Goal: Information Seeking & Learning: Check status

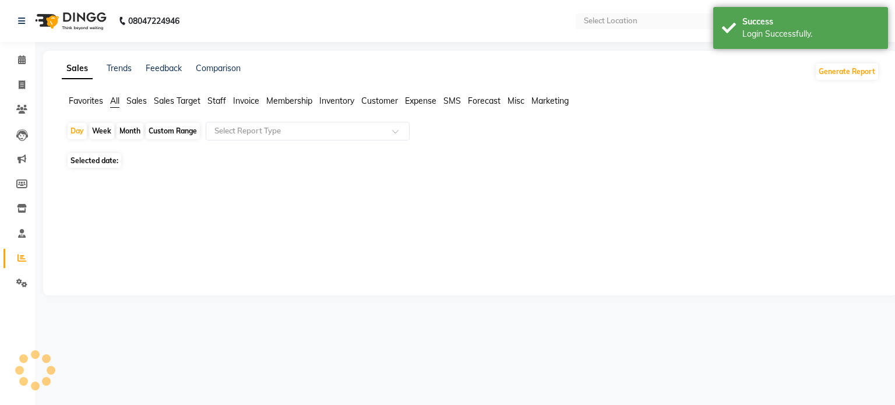
select select "en"
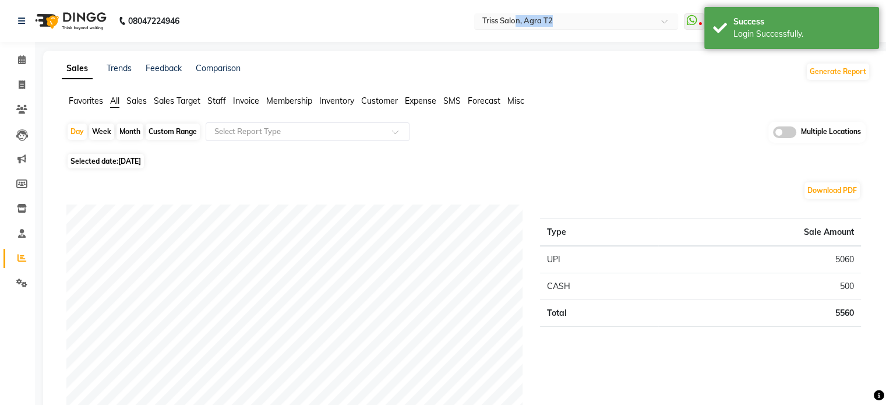
drag, startPoint x: 517, startPoint y: 9, endPoint x: 512, endPoint y: 18, distance: 9.9
click at [512, 18] on nav "08047224946 Select Location × Triss Salon, Agra T2 WhatsApp Status ✕ Status: Di…" at bounding box center [443, 21] width 886 height 42
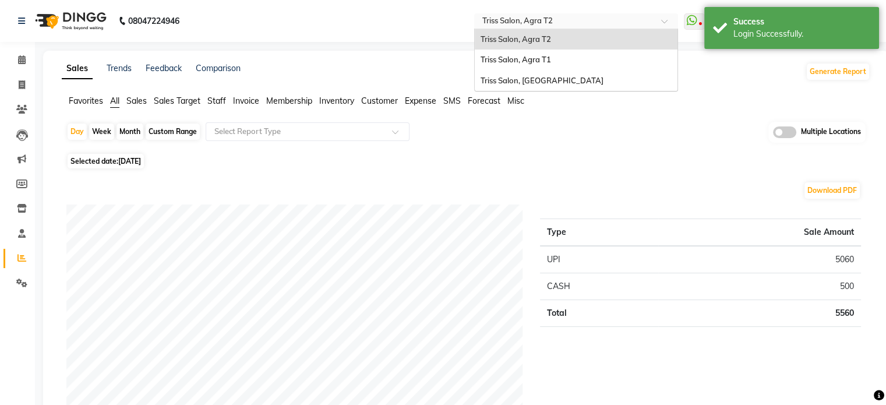
click at [512, 18] on input "text" at bounding box center [564, 22] width 169 height 12
click at [520, 61] on span "Triss Salon, Agra T1" at bounding box center [515, 59] width 70 height 9
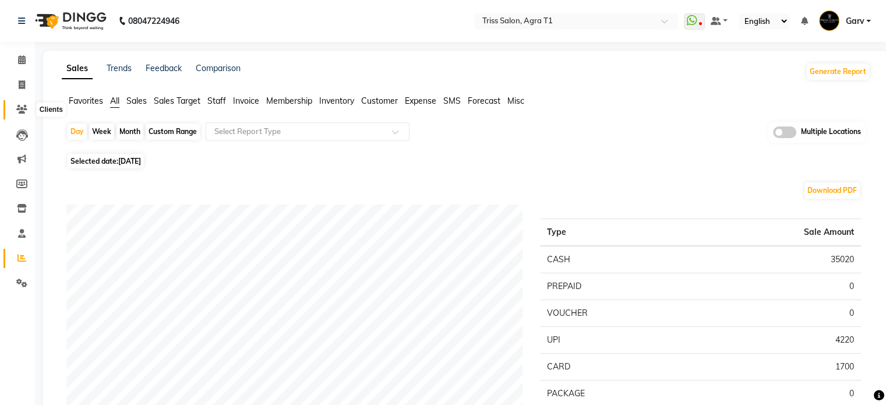
click at [23, 107] on icon at bounding box center [21, 109] width 11 height 9
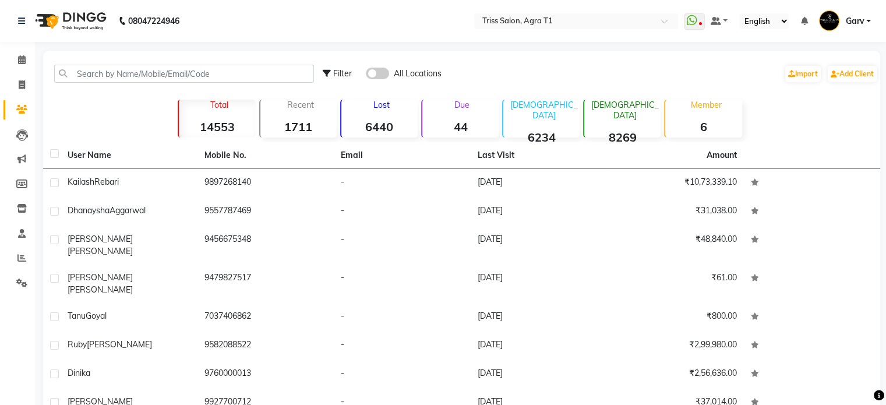
click at [344, 77] on span "Filter" at bounding box center [342, 73] width 19 height 10
select select "1000000"
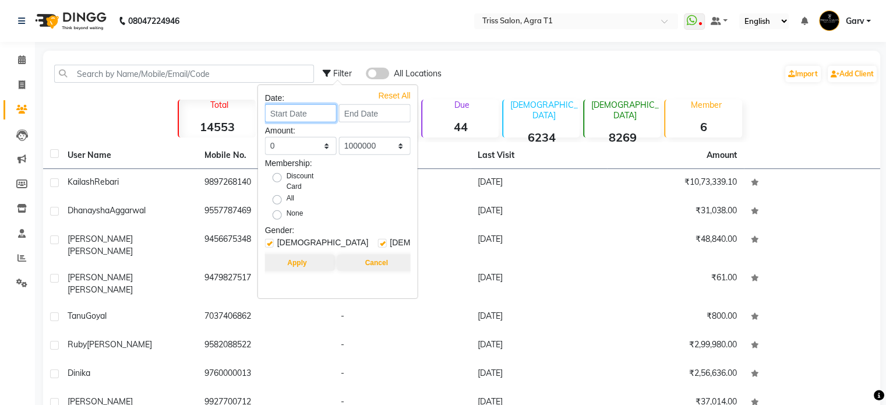
click at [305, 112] on input at bounding box center [301, 113] width 72 height 18
select select "9"
select select "2025"
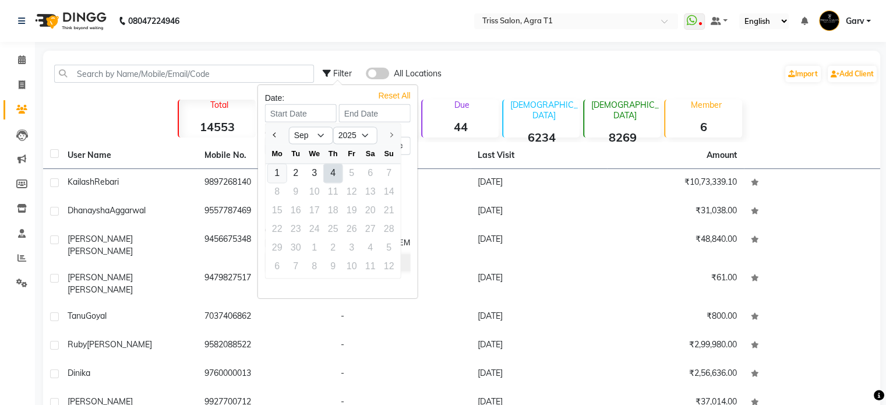
click at [278, 171] on div "1" at bounding box center [277, 173] width 19 height 19
type input "[DATE]"
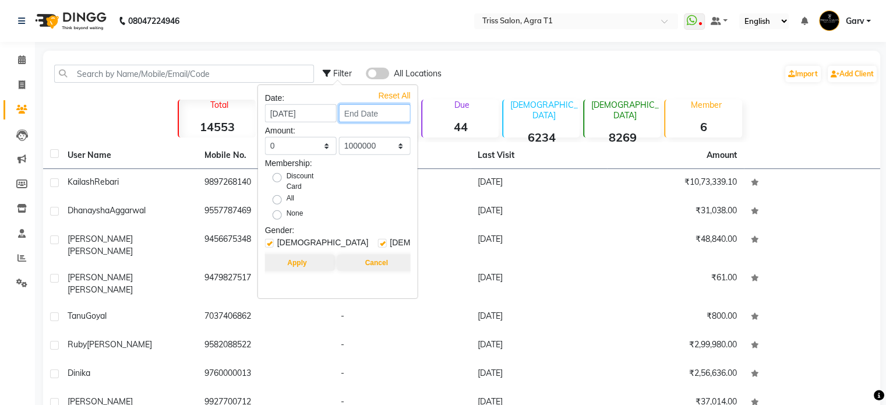
click at [370, 116] on input at bounding box center [375, 113] width 72 height 18
select select "9"
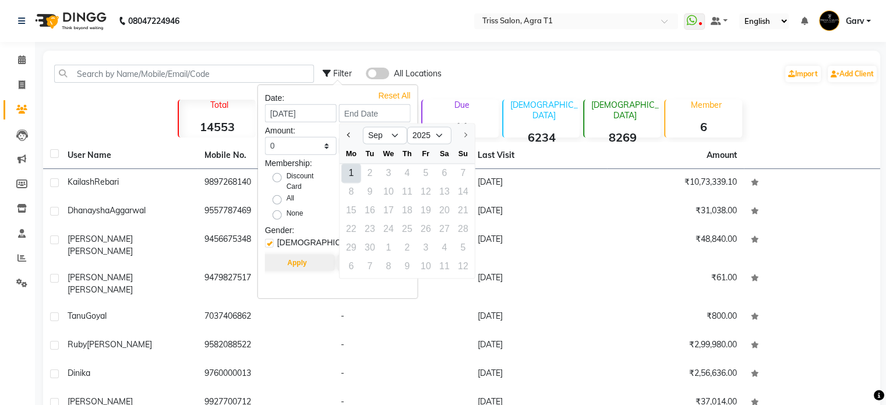
click at [348, 175] on div "1" at bounding box center [351, 173] width 19 height 19
type input "[DATE]"
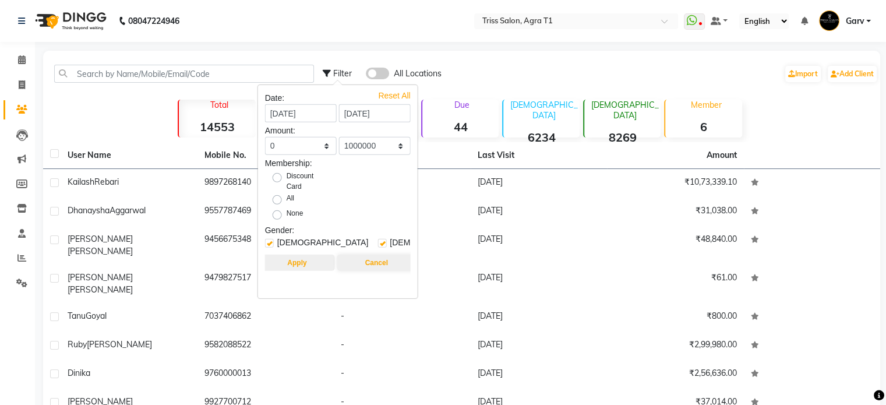
click at [284, 268] on button "Apply" at bounding box center [296, 263] width 75 height 16
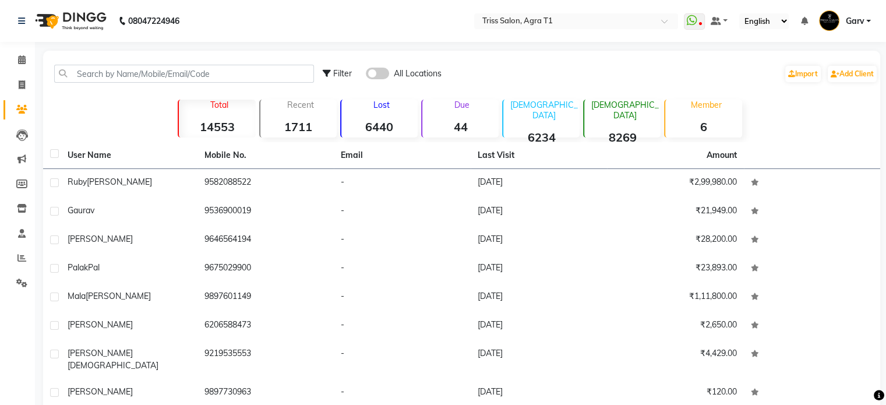
click at [331, 69] on icon at bounding box center [327, 73] width 8 height 8
select select "1000000"
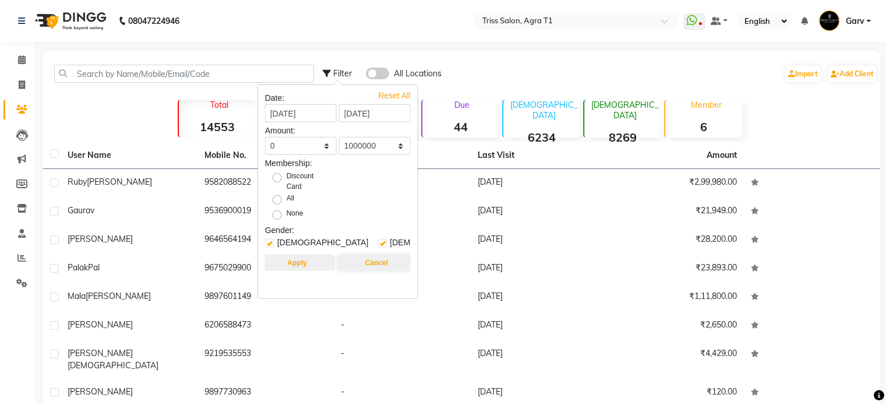
click at [296, 266] on button "Apply" at bounding box center [296, 263] width 75 height 16
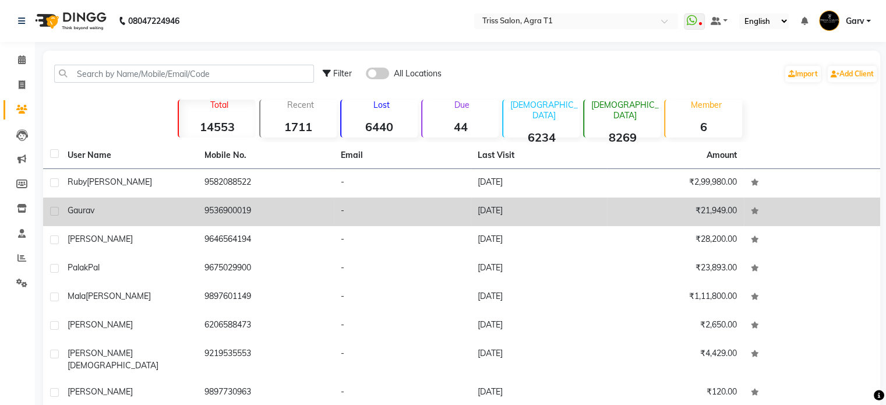
click at [146, 202] on td "Gaurav" at bounding box center [129, 211] width 137 height 29
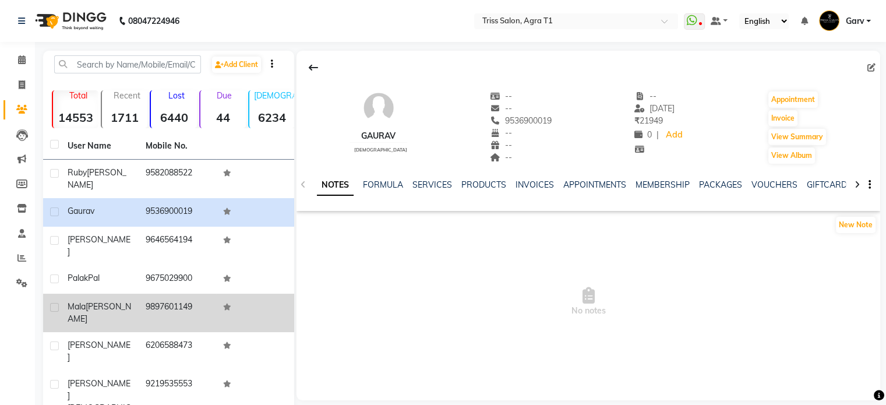
scroll to position [90, 0]
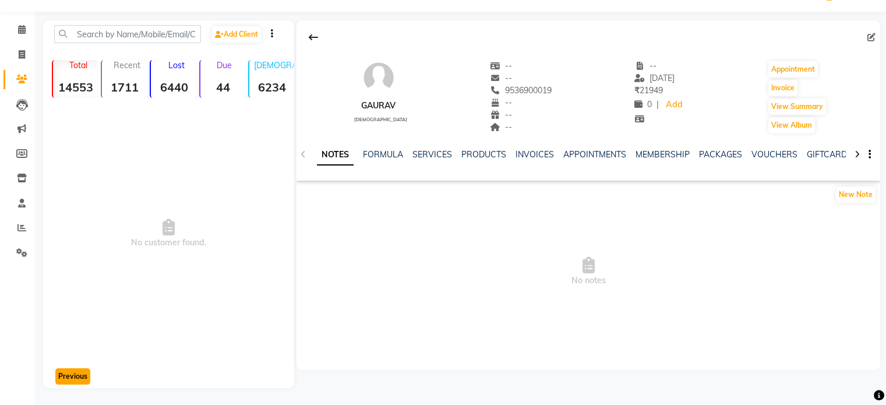
click at [72, 370] on button "Previous" at bounding box center [72, 376] width 35 height 16
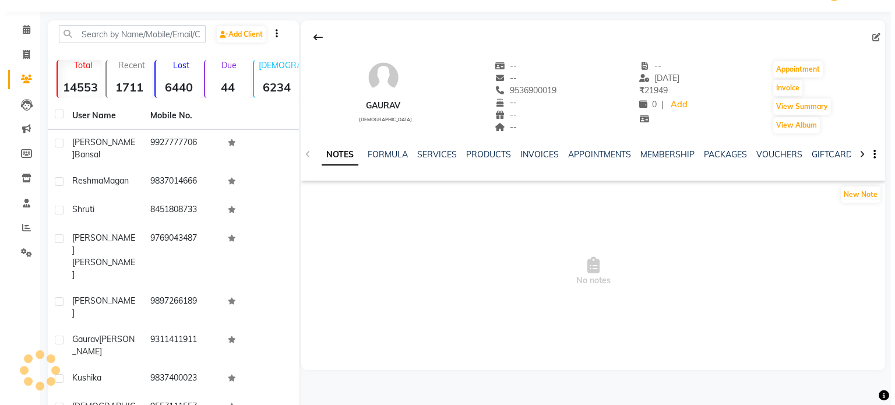
scroll to position [43, 0]
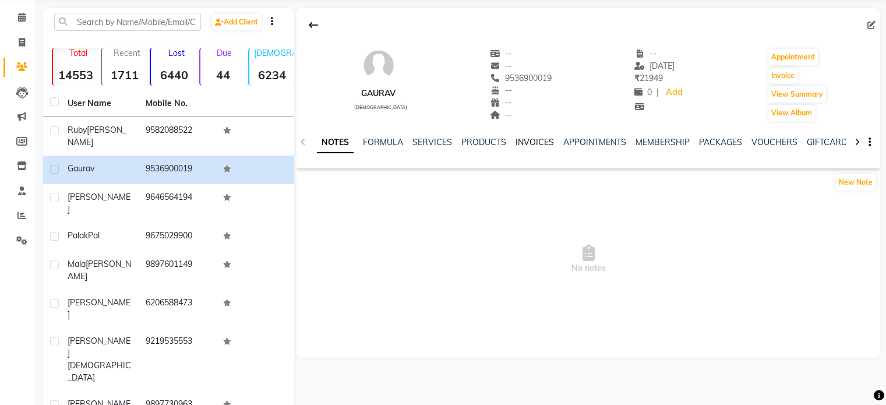
click at [529, 143] on link "INVOICES" at bounding box center [534, 142] width 38 height 10
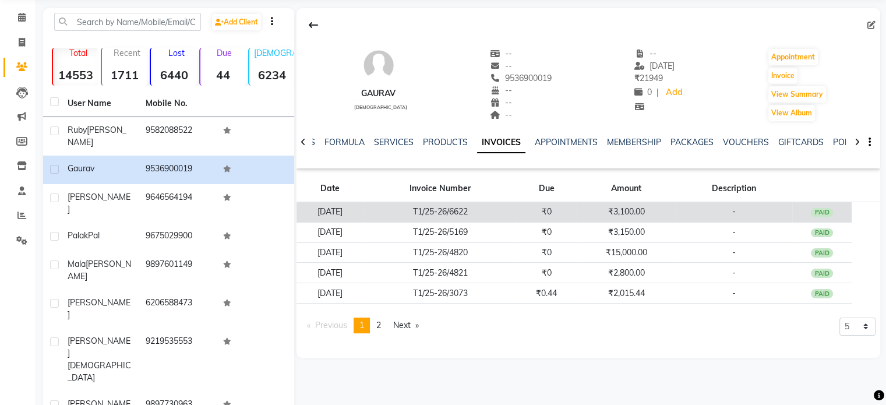
click at [590, 210] on td "₹3,100.00" at bounding box center [626, 212] width 99 height 20
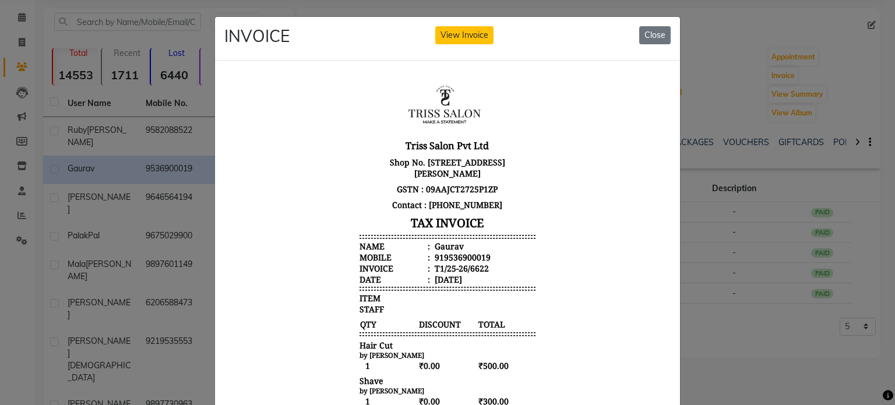
click at [444, 249] on div "Gaurav" at bounding box center [447, 245] width 31 height 11
copy div "Gaurav"
click at [451, 257] on div "919536900019" at bounding box center [461, 256] width 58 height 11
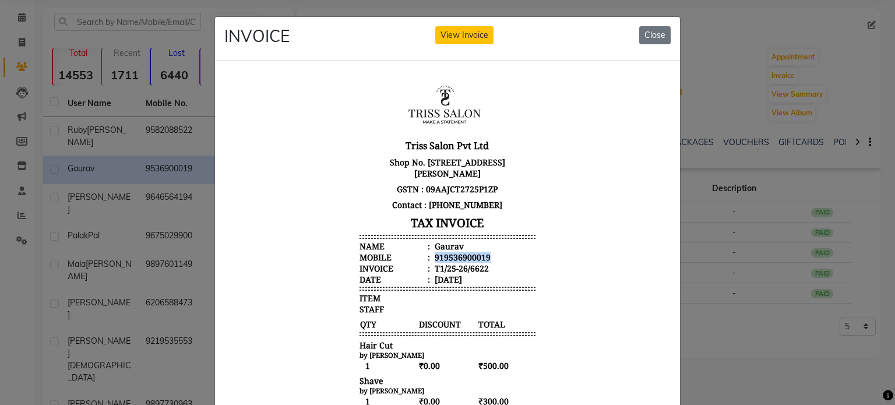
copy div "919536900019"
click at [109, 181] on ngb-modal-window "INVOICE View Invoice Close" at bounding box center [447, 202] width 895 height 405
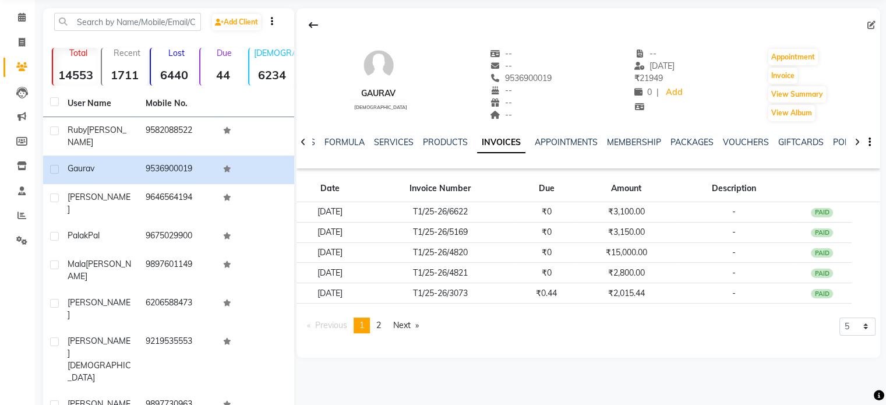
click at [163, 186] on td "9646564194" at bounding box center [178, 203] width 78 height 38
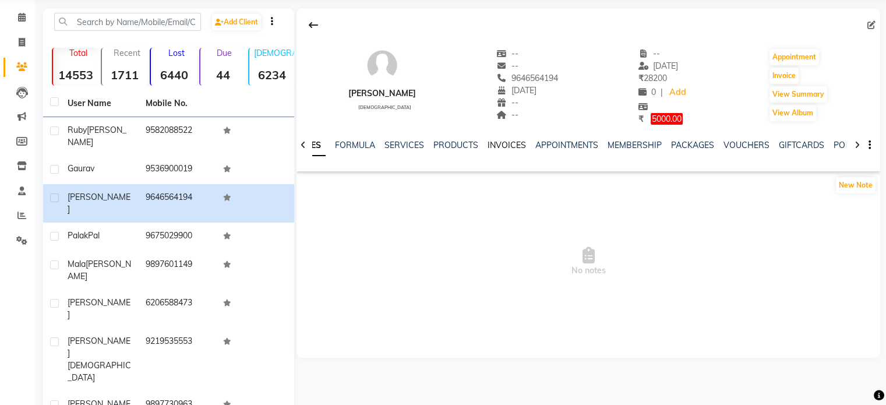
click at [503, 147] on link "INVOICES" at bounding box center [506, 145] width 38 height 10
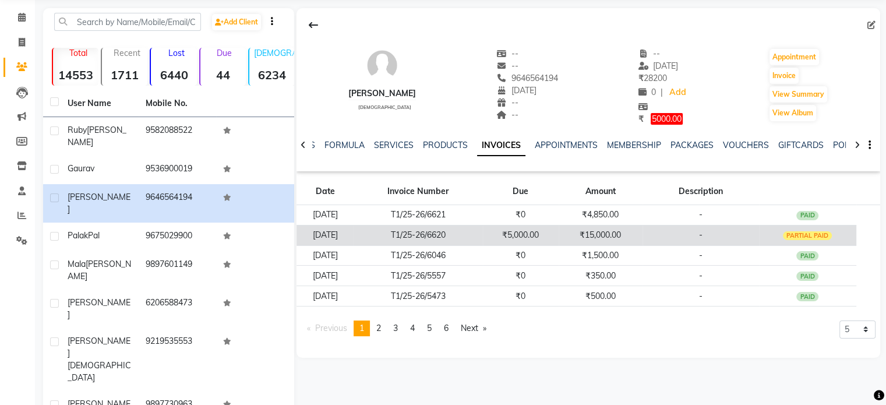
click at [559, 228] on td "₹5,000.00" at bounding box center [521, 235] width 76 height 20
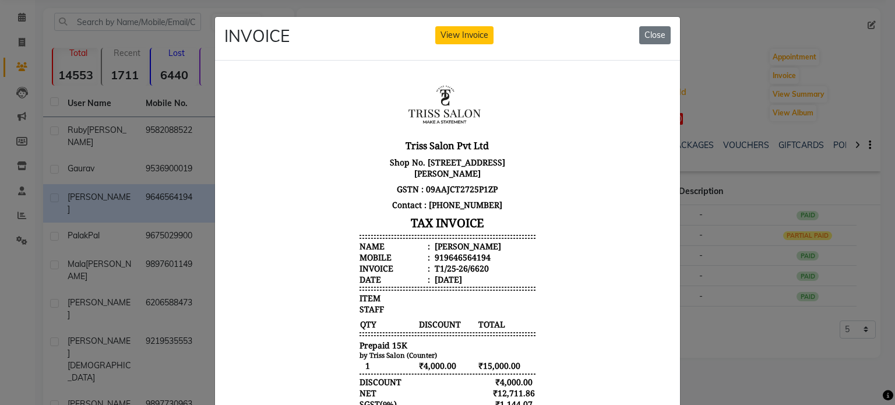
click at [437, 241] on div "mayank" at bounding box center [466, 245] width 69 height 11
copy div "mayank"
click at [447, 255] on div "919646564194" at bounding box center [461, 256] width 58 height 11
copy div "919646564194"
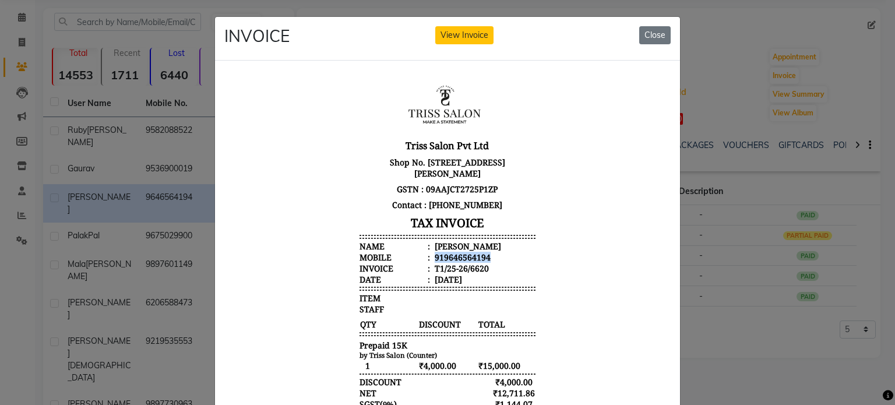
click at [447, 255] on div "919646564194" at bounding box center [461, 256] width 58 height 11
click at [93, 174] on ngb-modal-window "INVOICE View Invoice Close" at bounding box center [447, 202] width 895 height 405
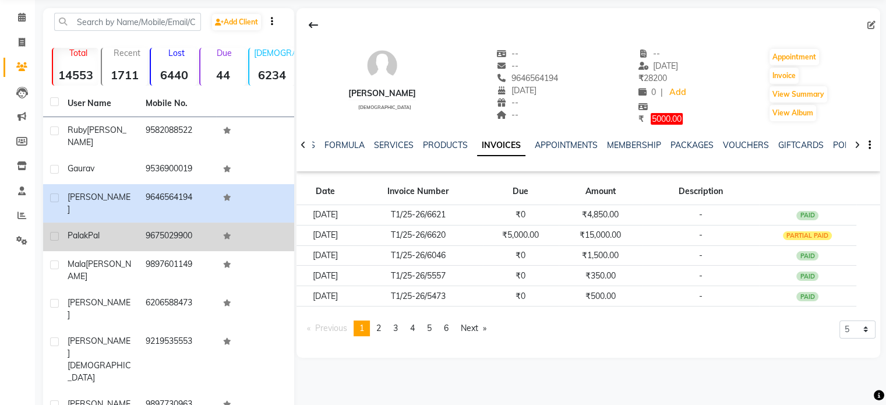
click at [216, 222] on td at bounding box center [255, 236] width 78 height 29
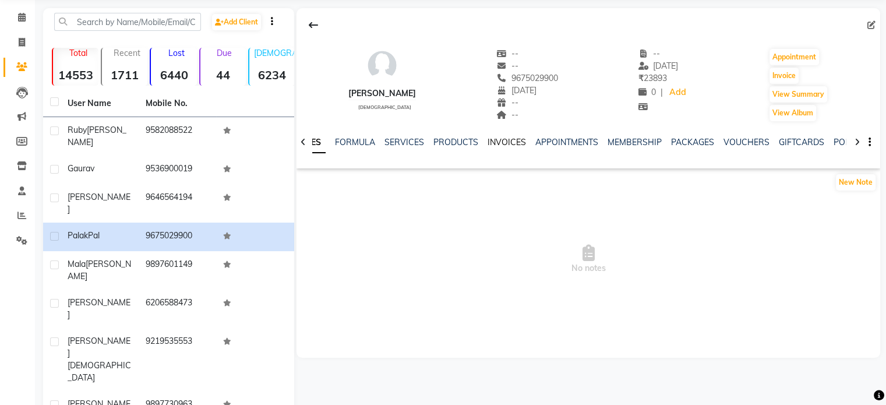
click at [501, 139] on link "INVOICES" at bounding box center [506, 142] width 38 height 10
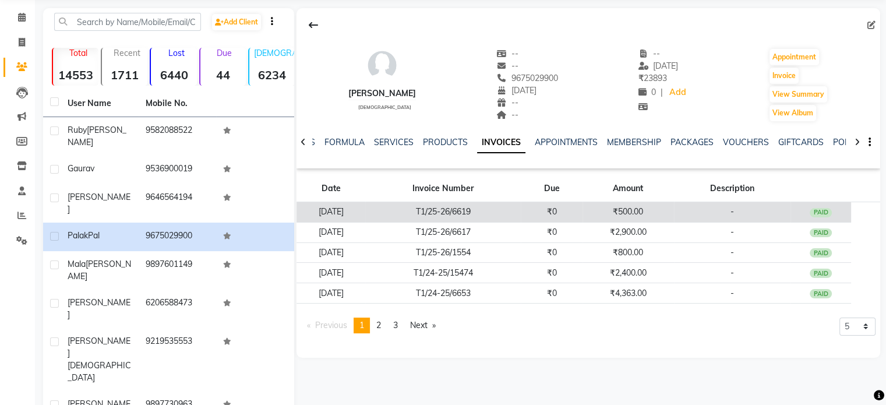
click at [569, 207] on td "₹0" at bounding box center [552, 212] width 62 height 20
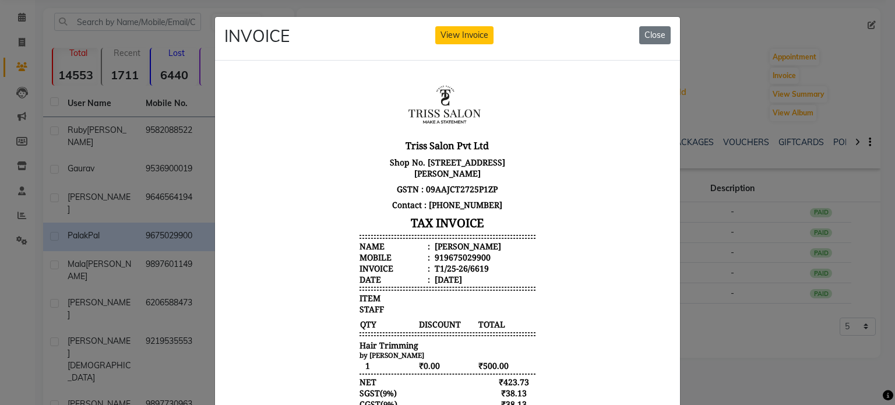
click at [449, 242] on div "Palak Pal" at bounding box center [466, 245] width 69 height 11
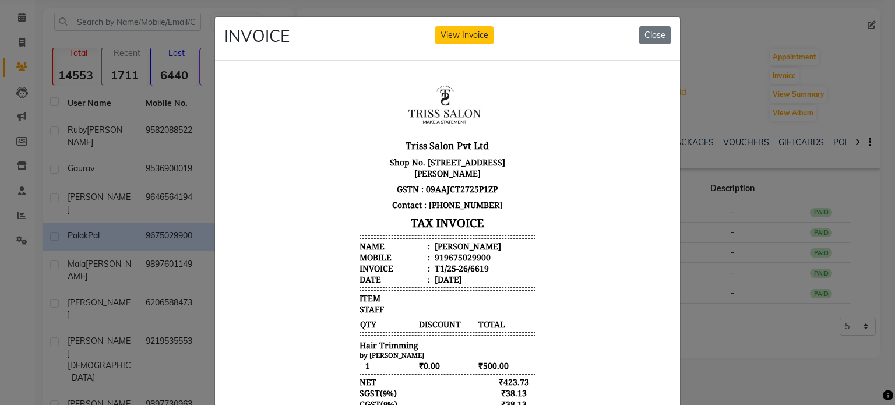
click at [452, 252] on div "919675029900" at bounding box center [461, 256] width 58 height 11
copy div "919675029900"
click at [138, 176] on ngb-modal-window "INVOICE View Invoice Close" at bounding box center [447, 202] width 895 height 405
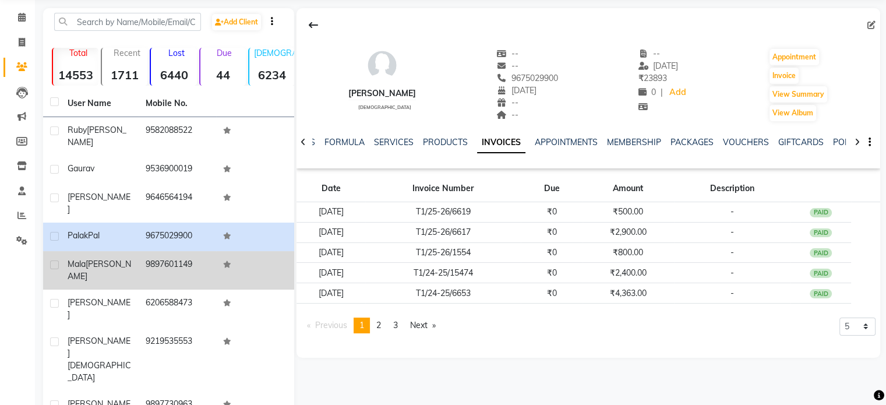
click at [172, 251] on td "9897601149" at bounding box center [178, 270] width 78 height 38
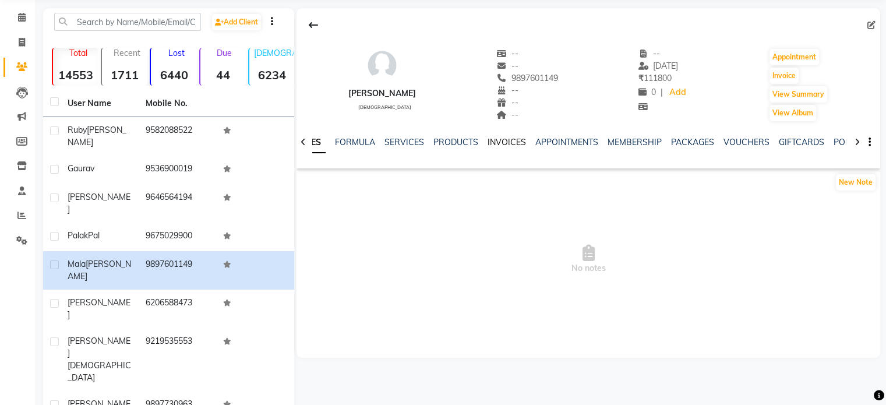
click at [513, 144] on link "INVOICES" at bounding box center [506, 142] width 38 height 10
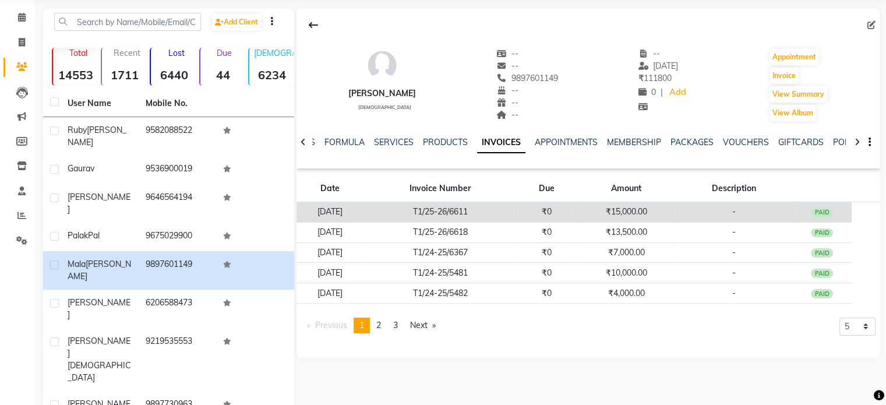
click at [499, 212] on td "T1/25-26/6611" at bounding box center [440, 212] width 153 height 20
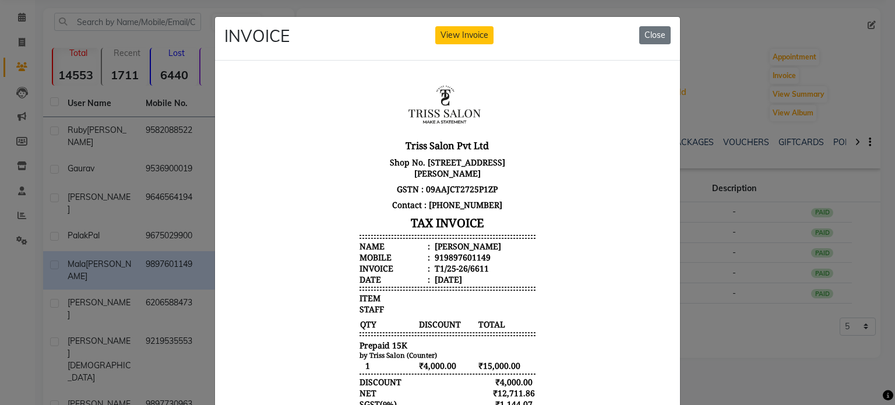
click at [448, 245] on div "Mala Khera" at bounding box center [466, 245] width 69 height 11
copy ul "Mala Khera"
click at [453, 256] on div "919897601149" at bounding box center [461, 256] width 58 height 11
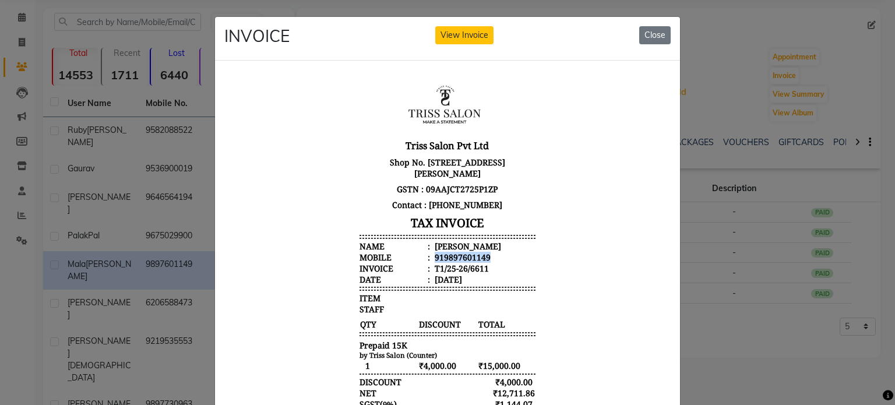
click at [453, 256] on div "919897601149" at bounding box center [461, 256] width 58 height 11
copy div "919897601149"
click at [156, 192] on ngb-modal-window "INVOICE View Invoice Close" at bounding box center [447, 202] width 895 height 405
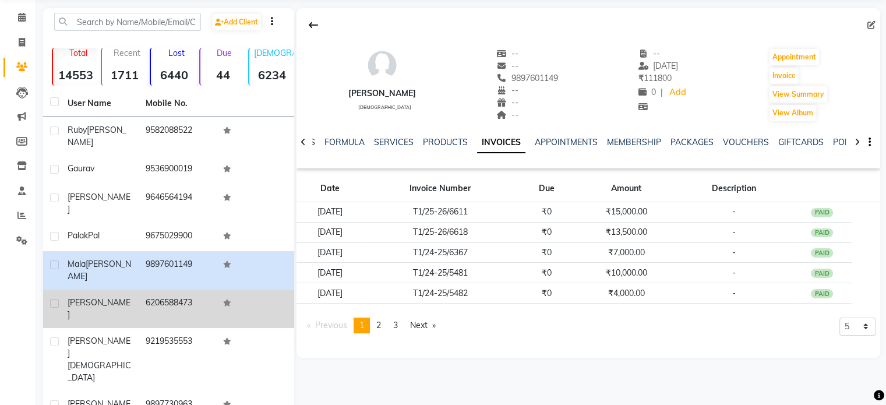
click at [153, 289] on td "6206588473" at bounding box center [178, 308] width 78 height 38
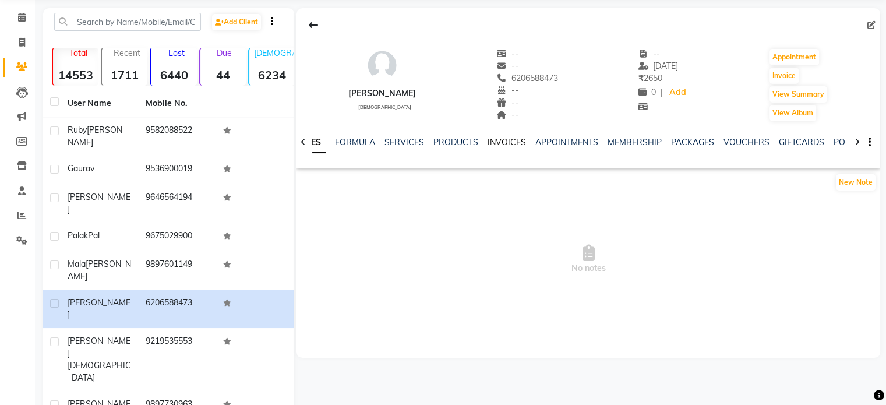
click at [503, 143] on link "INVOICES" at bounding box center [506, 142] width 38 height 10
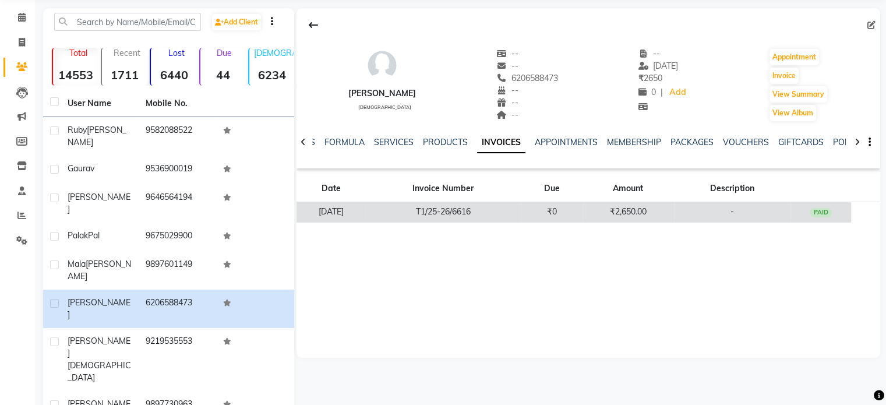
click at [564, 207] on td "₹0" at bounding box center [552, 212] width 62 height 20
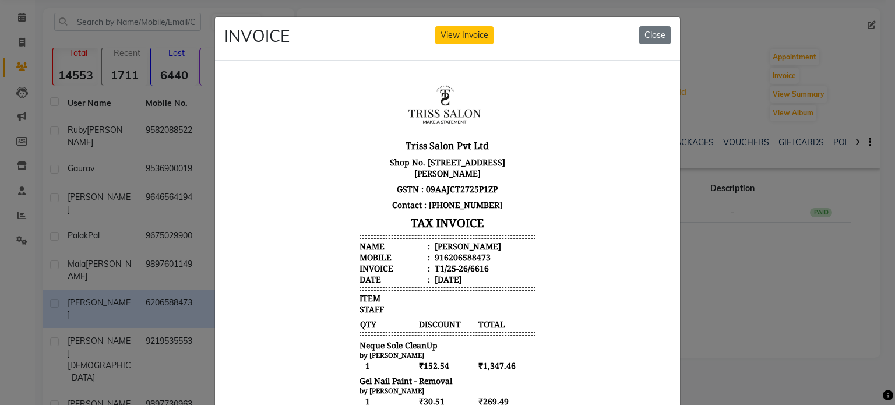
click at [445, 245] on div "Deepanjali" at bounding box center [466, 245] width 69 height 11
copy div "Deepanjali"
click at [455, 256] on div "916206588473" at bounding box center [461, 256] width 58 height 11
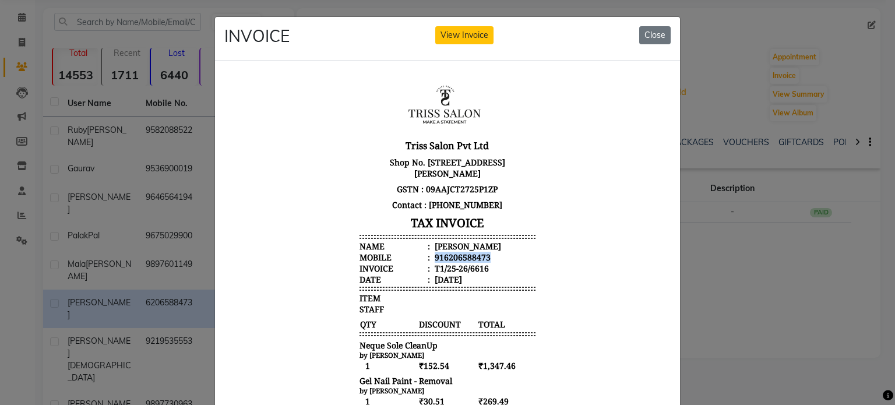
copy div "916206588473"
click at [165, 193] on ngb-modal-window "INVOICE View Invoice Close" at bounding box center [447, 202] width 895 height 405
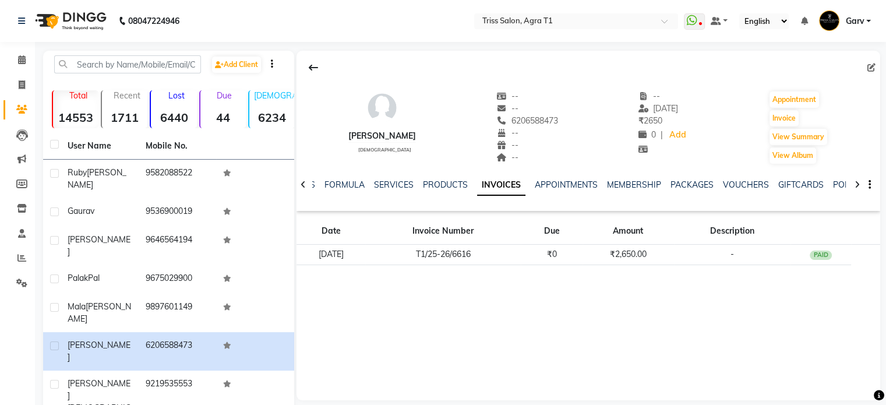
click at [394, 140] on div "Deepanjali" at bounding box center [382, 136] width 68 height 12
click at [870, 66] on icon at bounding box center [871, 67] width 8 height 8
select select "38"
select select "female"
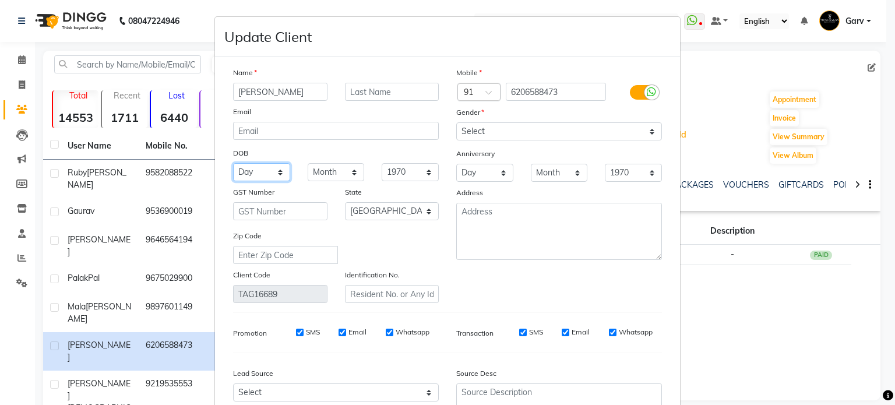
click at [256, 172] on select "Day 01 02 03 04 05 06 07 08 09 10 11 12 13 14 15 16 17 18 19 20 21 22 23 24 25 …" at bounding box center [261, 172] width 57 height 18
select select "21"
click at [233, 165] on select "Day 01 02 03 04 05 06 07 08 09 10 11 12 13 14 15 16 17 18 19 20 21 22 23 24 25 …" at bounding box center [261, 172] width 57 height 18
click at [328, 163] on div "DOB" at bounding box center [335, 153] width 223 height 19
click at [330, 171] on select "Month January February March April May June July August September October Novem…" at bounding box center [336, 172] width 57 height 18
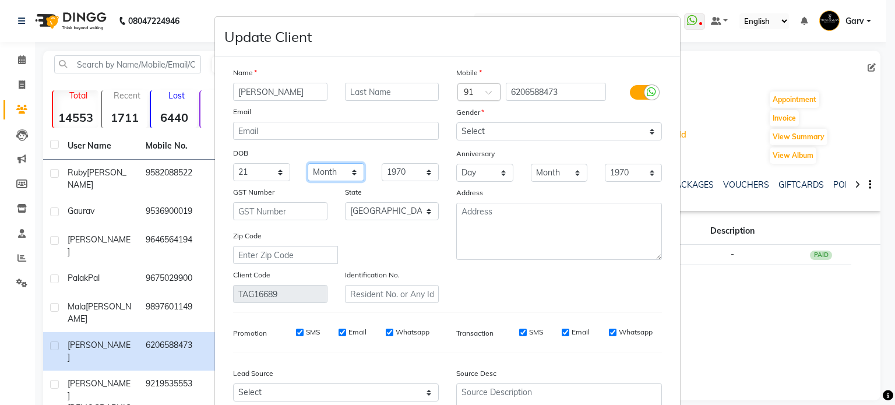
select select "02"
click at [308, 165] on select "Month January February March April May June July August September October Novem…" at bounding box center [336, 172] width 57 height 18
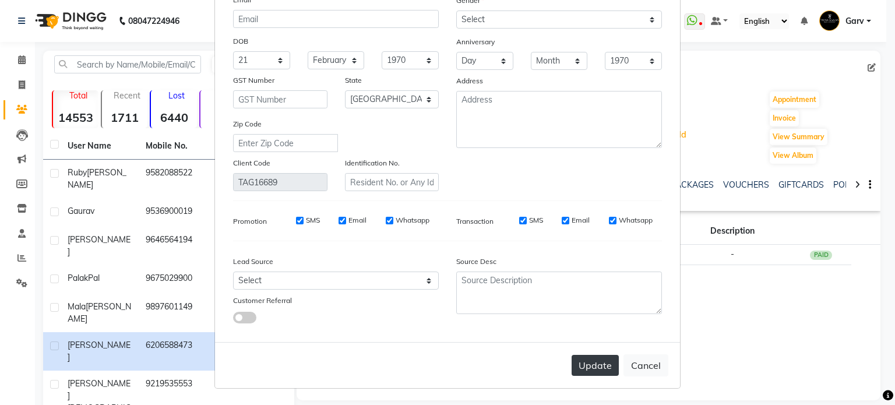
click at [594, 358] on button "Update" at bounding box center [594, 365] width 47 height 21
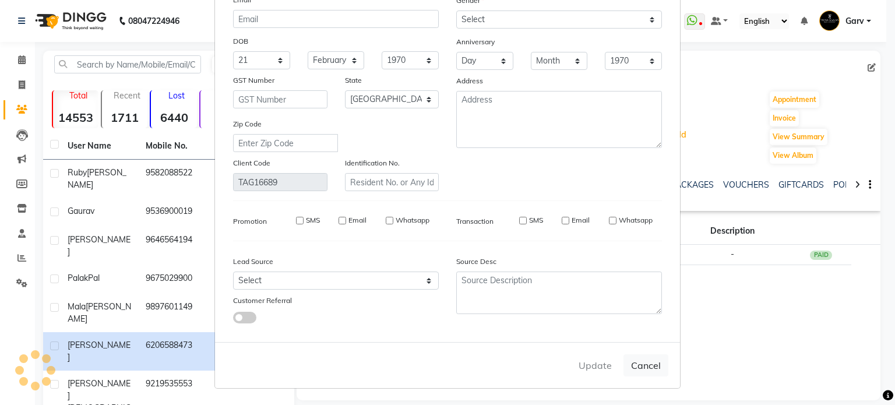
select select
select select "null"
select select
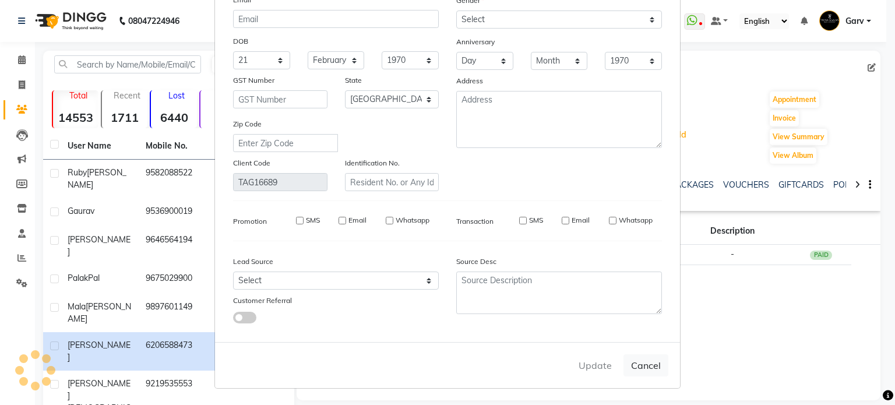
select select
checkbox input "false"
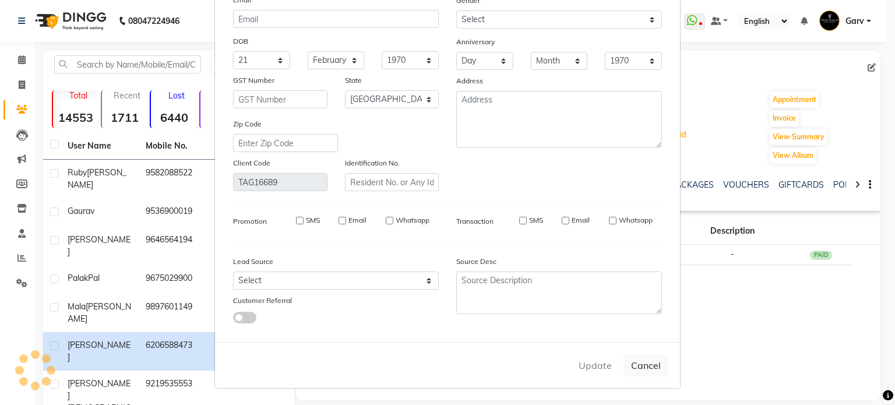
checkbox input "false"
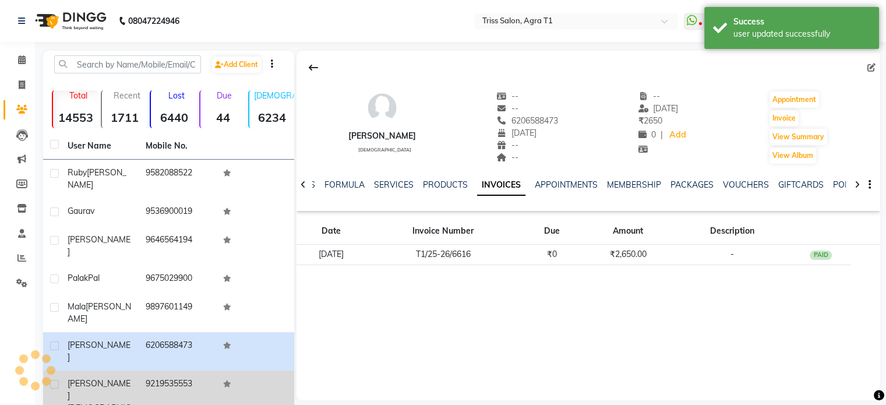
click at [165, 370] on td "9219535553" at bounding box center [178, 401] width 78 height 63
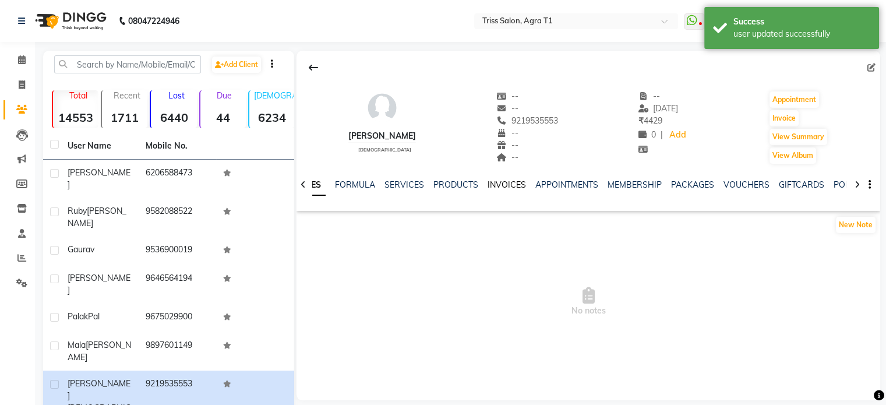
click at [507, 179] on link "INVOICES" at bounding box center [506, 184] width 38 height 10
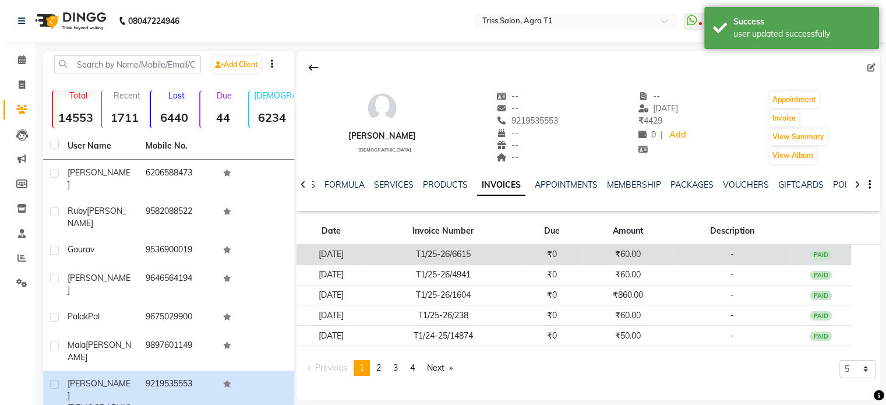
click at [558, 253] on td "₹0" at bounding box center [552, 255] width 62 height 20
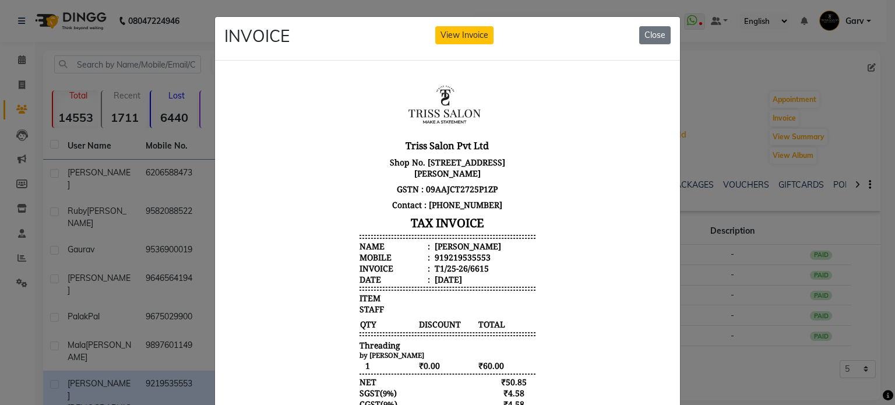
click at [454, 243] on div "Krishika Jain" at bounding box center [466, 245] width 69 height 11
copy ul "Krishika Jain"
click at [463, 253] on div "919219535553" at bounding box center [461, 256] width 58 height 11
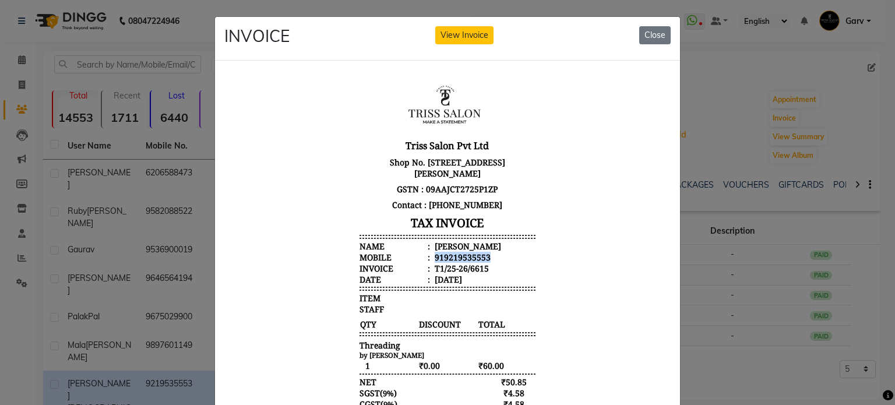
click at [463, 253] on div "919219535553" at bounding box center [461, 256] width 58 height 11
click at [116, 213] on ngb-modal-window "INVOICE View Invoice Close" at bounding box center [447, 202] width 895 height 405
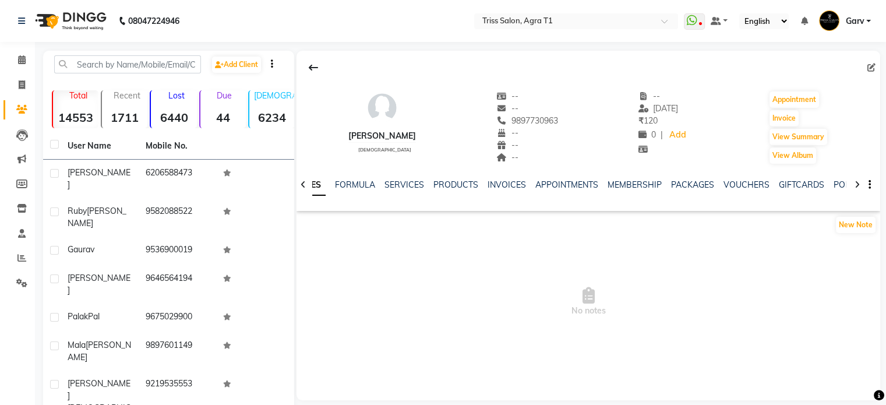
scroll to position [90, 0]
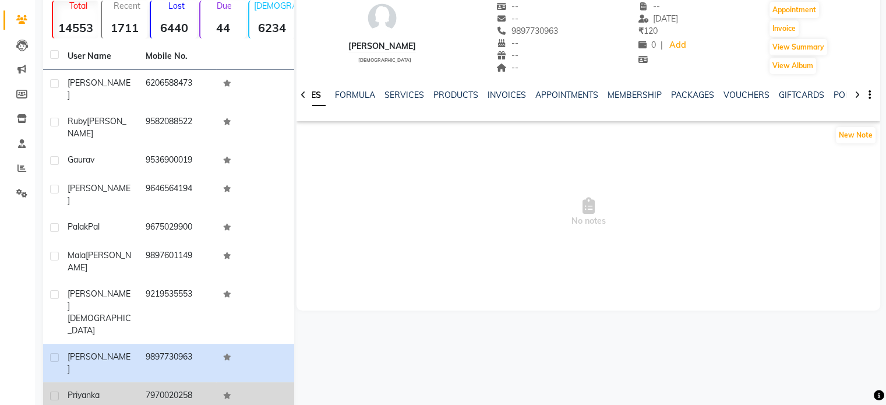
click at [95, 390] on span "Priyanka" at bounding box center [84, 395] width 32 height 10
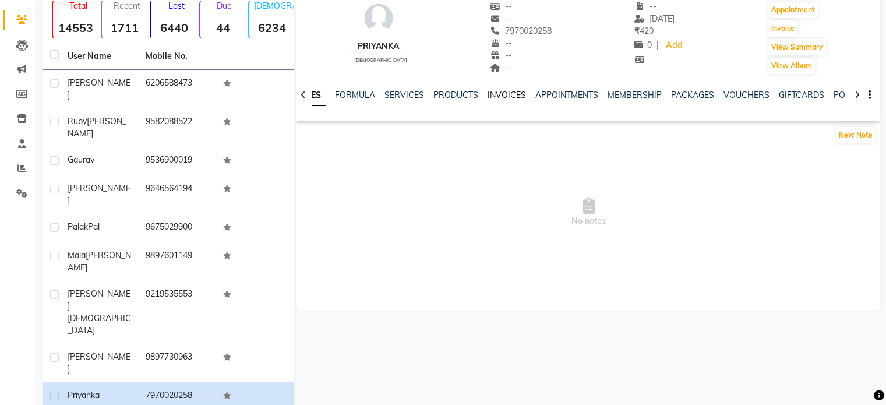
click at [510, 93] on link "INVOICES" at bounding box center [506, 95] width 38 height 10
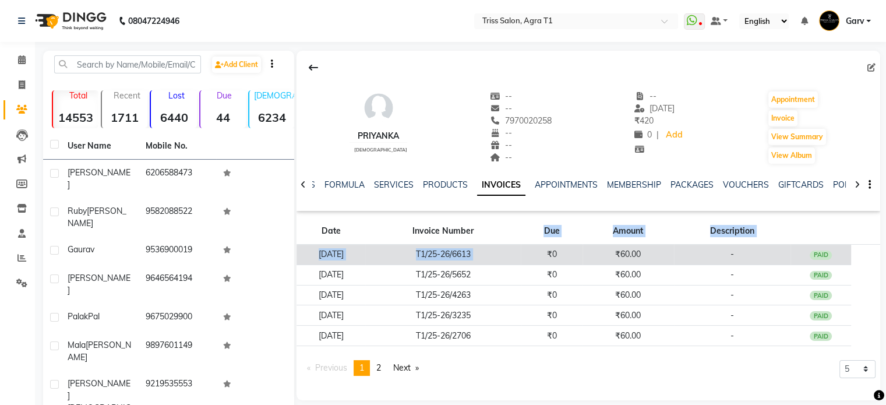
drag, startPoint x: 555, startPoint y: 241, endPoint x: 536, endPoint y: 251, distance: 21.6
click at [536, 251] on table "Date Invoice Number Due Amount Description 01-09-2025 T1/25-26/6613 ₹0 ₹60.00 -…" at bounding box center [588, 282] width 584 height 128
click at [521, 251] on td "T1/25-26/6613" at bounding box center [443, 255] width 156 height 20
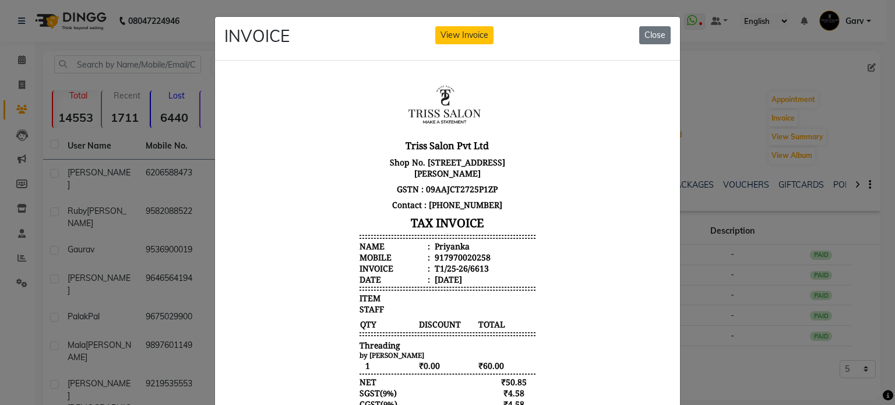
click at [440, 246] on div "Priyanka" at bounding box center [450, 245] width 37 height 11
click at [446, 259] on div "917970020258" at bounding box center [461, 256] width 58 height 11
click at [121, 143] on ngb-modal-window "INVOICE View Invoice Close" at bounding box center [447, 202] width 895 height 405
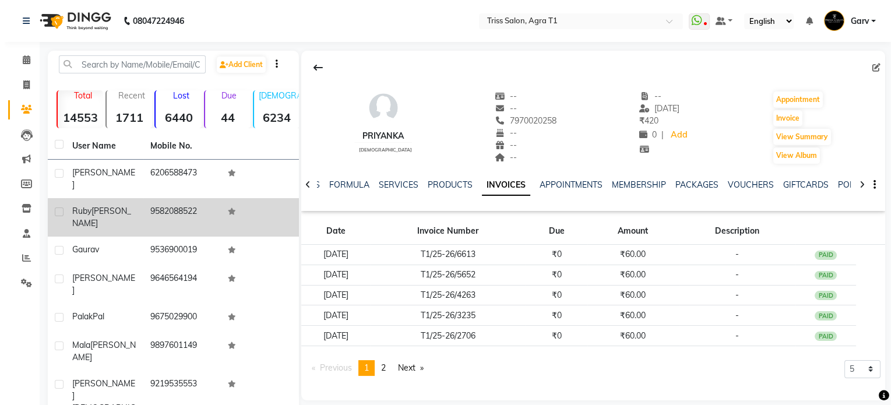
scroll to position [90, 0]
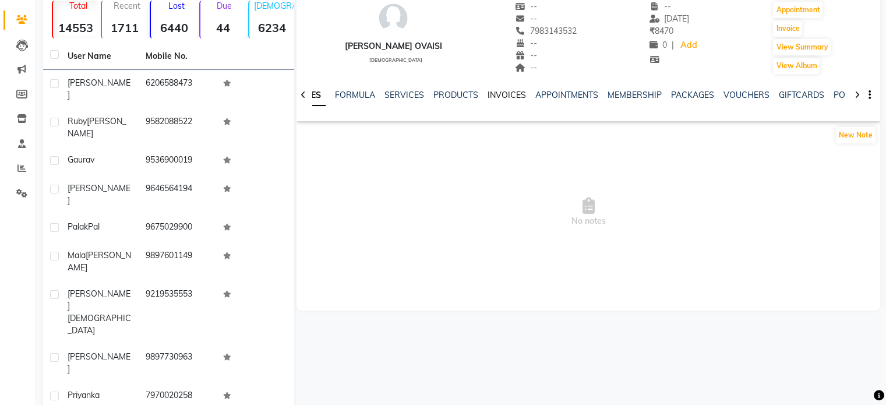
click at [507, 97] on link "INVOICES" at bounding box center [506, 95] width 38 height 10
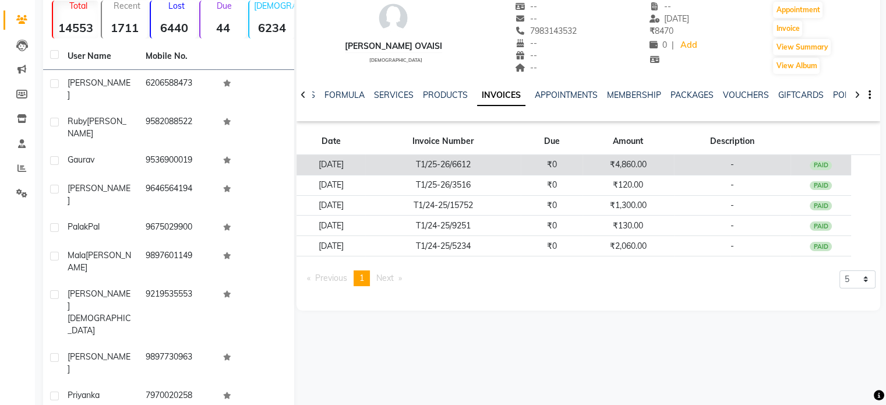
click at [487, 165] on td "T1/25-26/6612" at bounding box center [443, 165] width 156 height 20
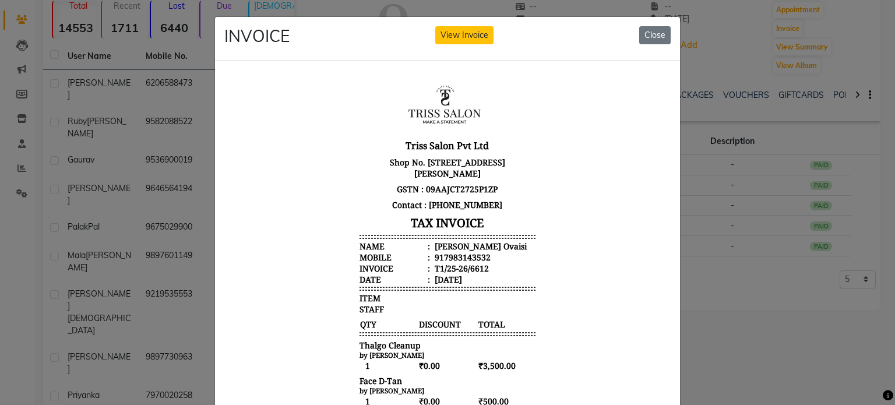
click at [444, 250] on div "Shahabi Ovaisi" at bounding box center [479, 245] width 94 height 11
click at [451, 260] on div "917983143532" at bounding box center [461, 256] width 58 height 11
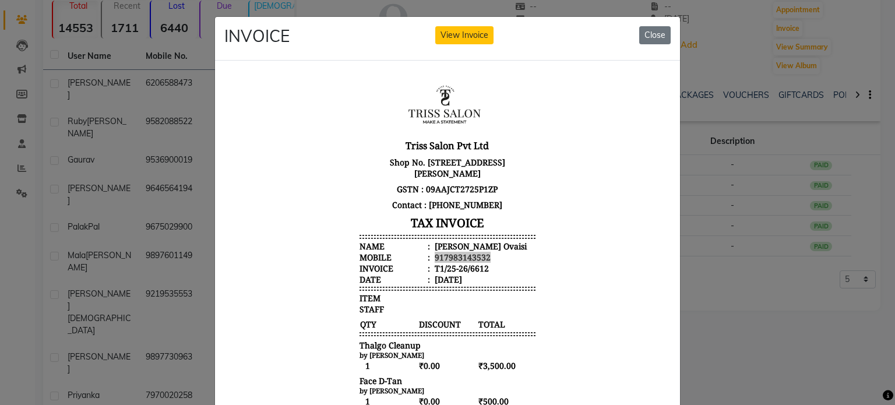
click at [180, 179] on ngb-modal-window "INVOICE View Invoice Close" at bounding box center [447, 202] width 895 height 405
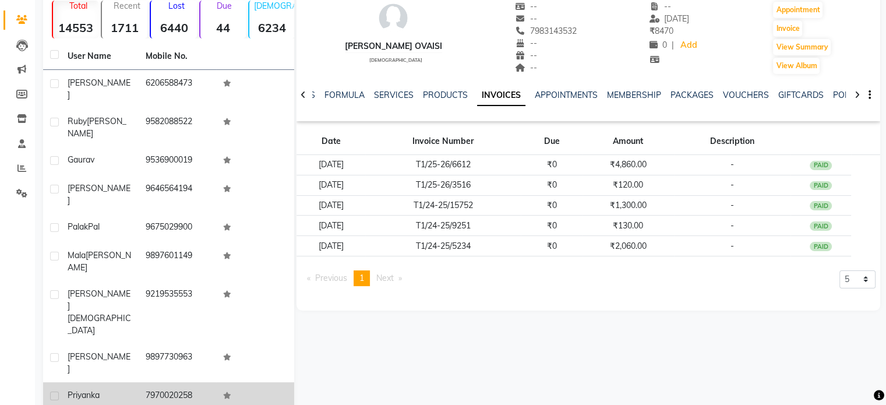
click at [184, 382] on td "7970020258" at bounding box center [178, 396] width 78 height 29
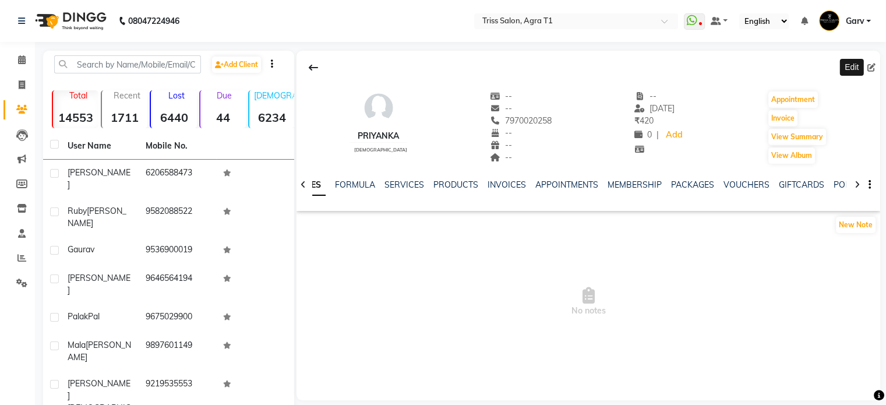
click at [870, 72] on icon at bounding box center [871, 67] width 8 height 8
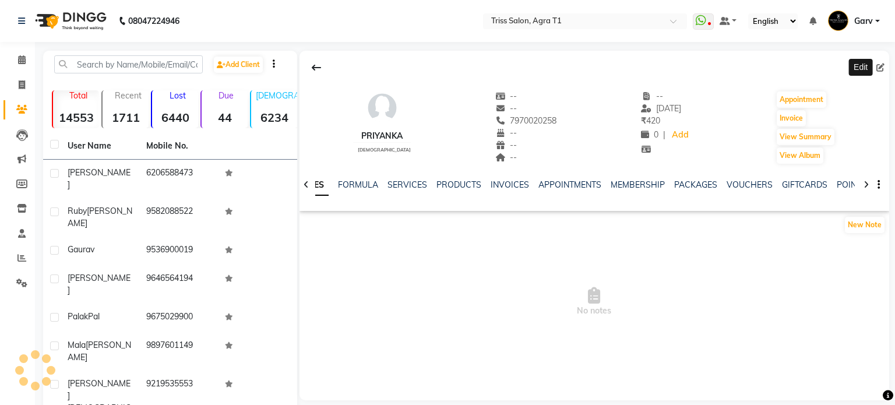
select select "38"
select select "female"
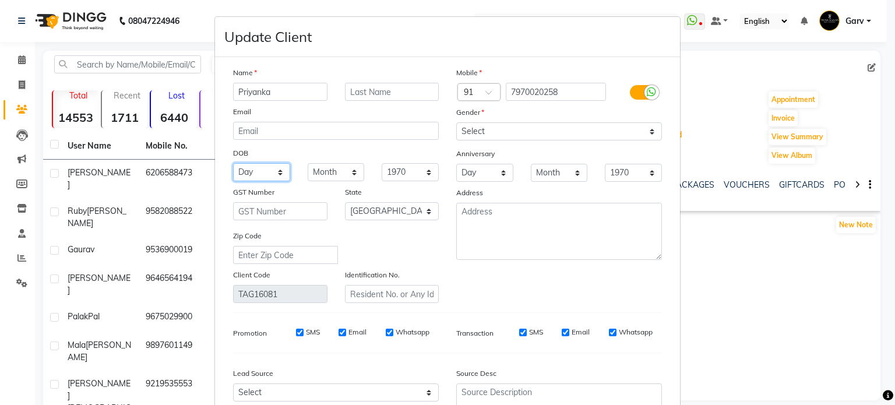
click at [260, 176] on select "Day 01 02 03 04 05 06 07 08 09 10 11 12 13 14 15 16 17 18 19 20 21 22 23 24 25 …" at bounding box center [261, 172] width 57 height 18
select select "01"
click at [233, 165] on select "Day 01 02 03 04 05 06 07 08 09 10 11 12 13 14 15 16 17 18 19 20 21 22 23 24 25 …" at bounding box center [261, 172] width 57 height 18
click at [345, 165] on select "Month January February March April May June July August September October Novem…" at bounding box center [336, 172] width 57 height 18
select select "08"
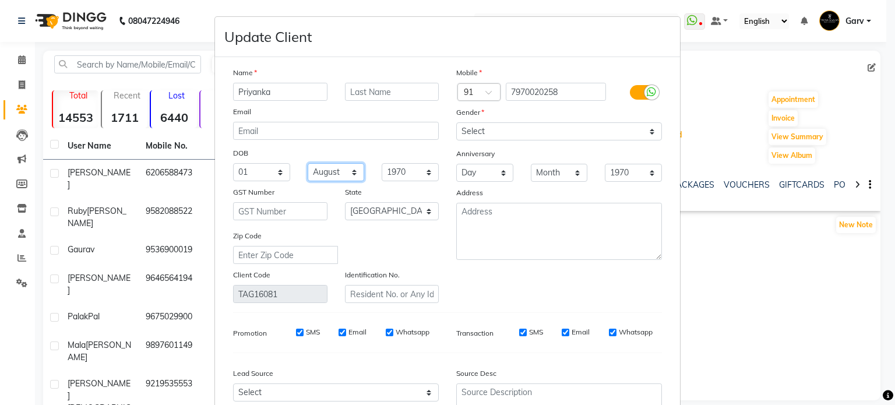
click at [308, 165] on select "Month January February March April May June July August September October Novem…" at bounding box center [336, 172] width 57 height 18
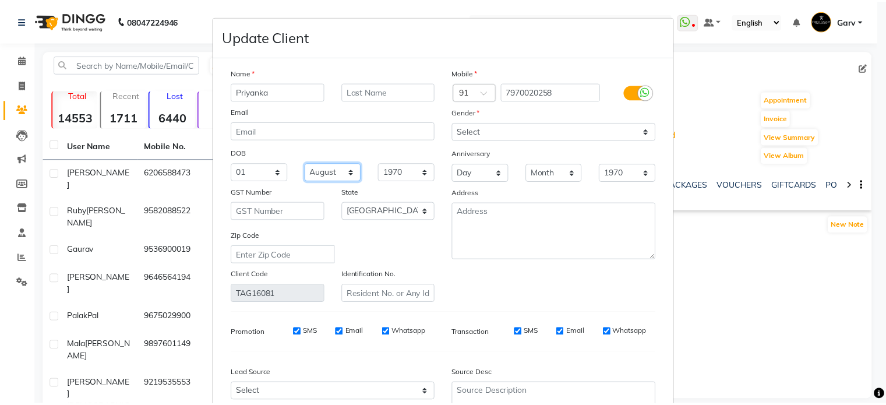
scroll to position [118, 0]
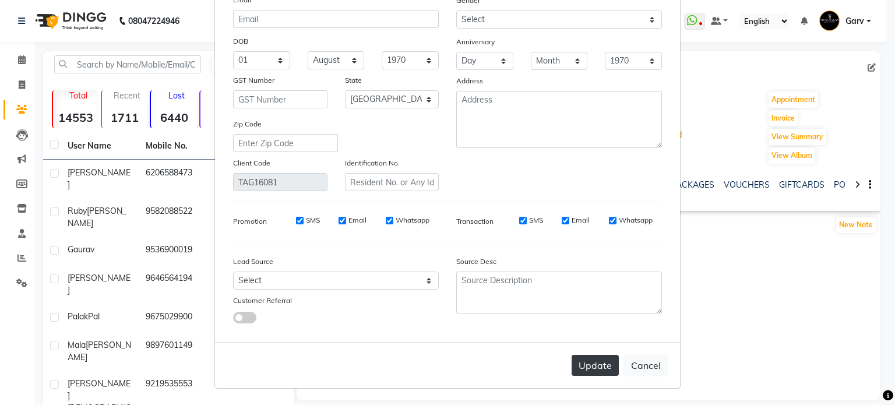
click at [594, 368] on button "Update" at bounding box center [594, 365] width 47 height 21
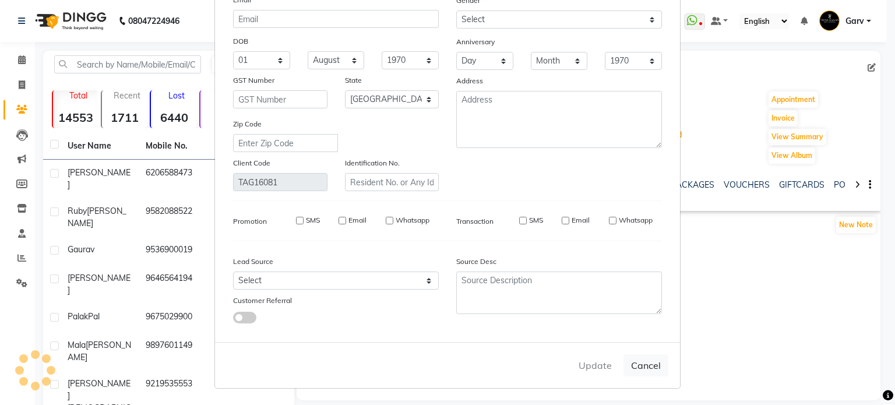
select select
select select "null"
select select
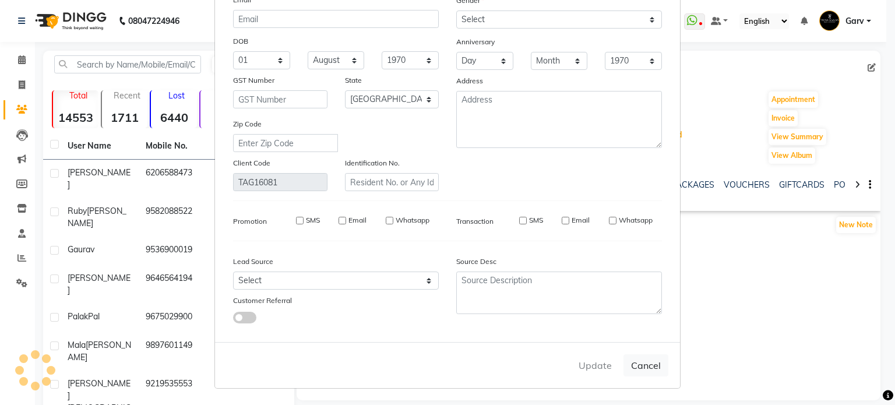
select select
checkbox input "false"
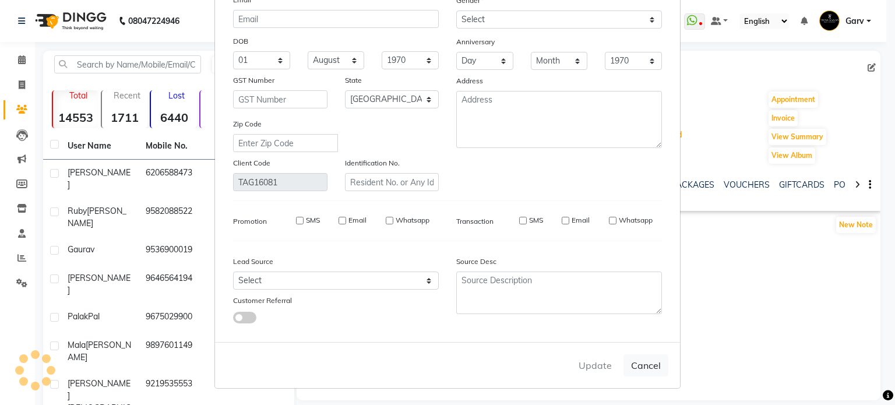
checkbox input "false"
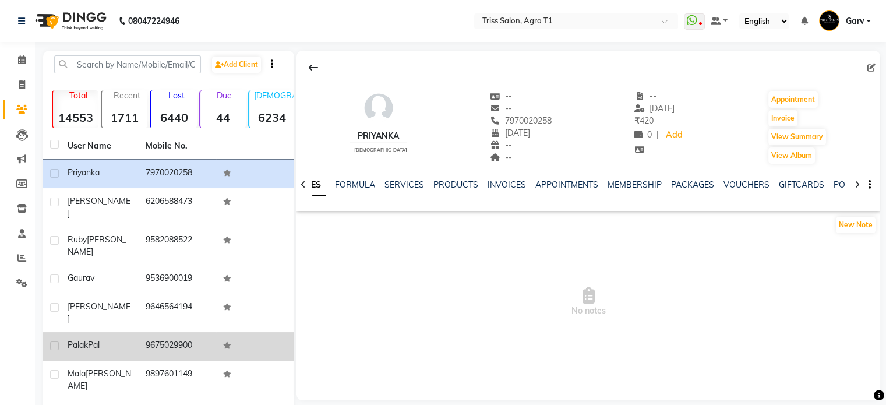
scroll to position [90, 0]
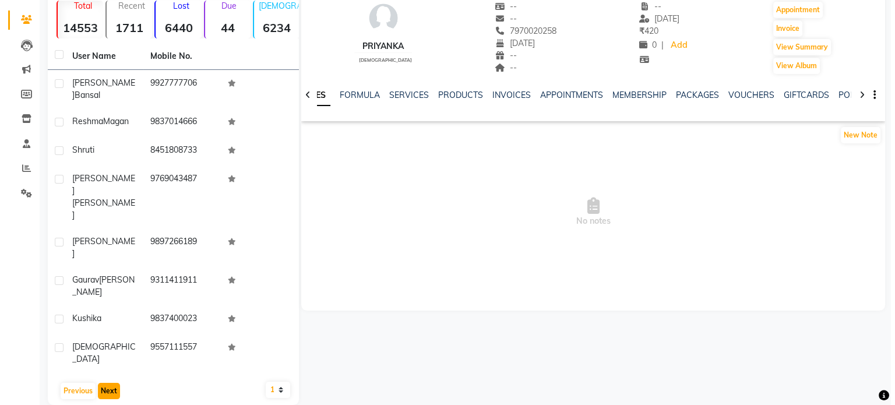
scroll to position [43, 0]
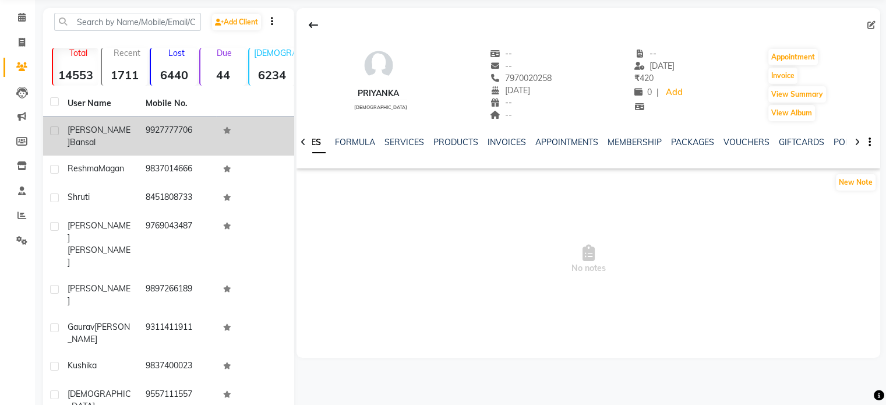
click at [157, 132] on td "9927777706" at bounding box center [178, 136] width 78 height 38
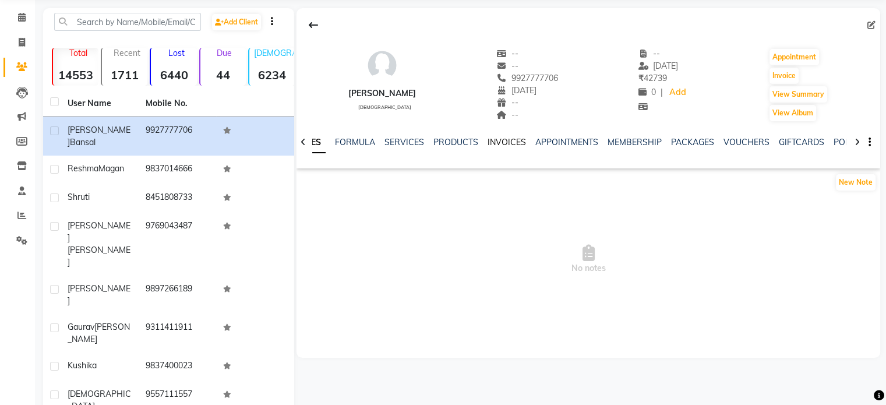
click at [510, 139] on link "INVOICES" at bounding box center [506, 142] width 38 height 10
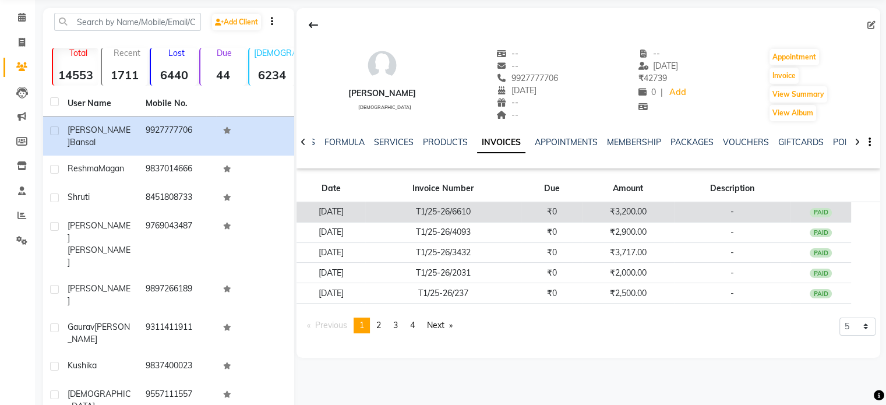
click at [564, 212] on td "₹0" at bounding box center [552, 212] width 62 height 20
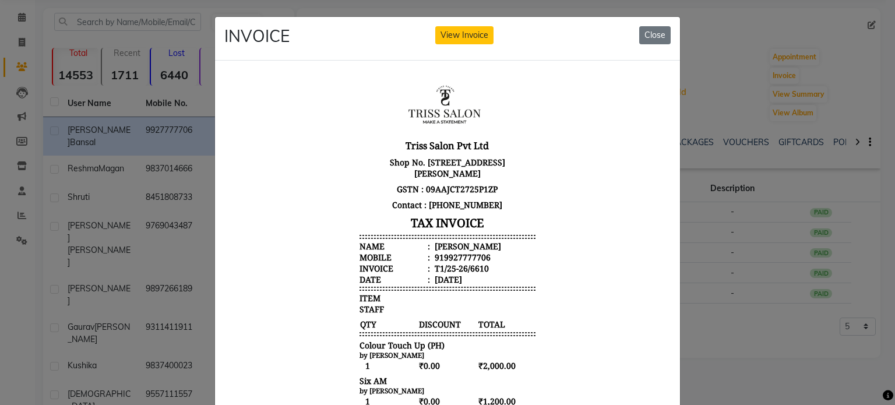
click at [458, 246] on div "Reeta Bansal" at bounding box center [466, 245] width 69 height 11
click at [463, 257] on div "919927777706" at bounding box center [461, 256] width 58 height 11
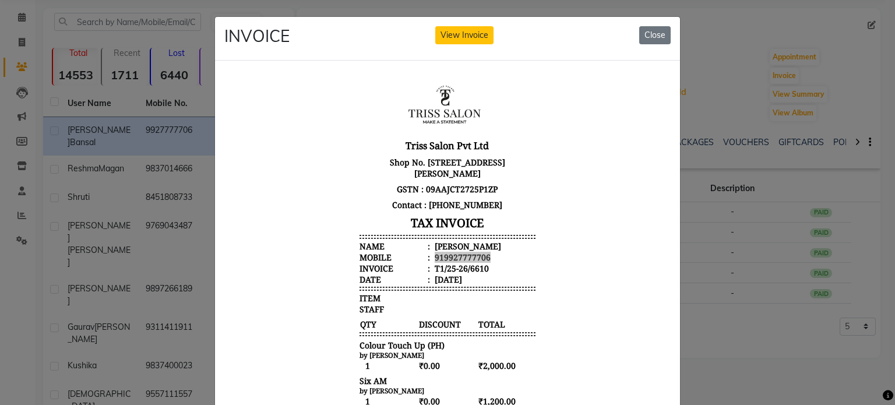
click at [91, 162] on ngb-modal-window "INVOICE View Invoice Close" at bounding box center [447, 202] width 895 height 405
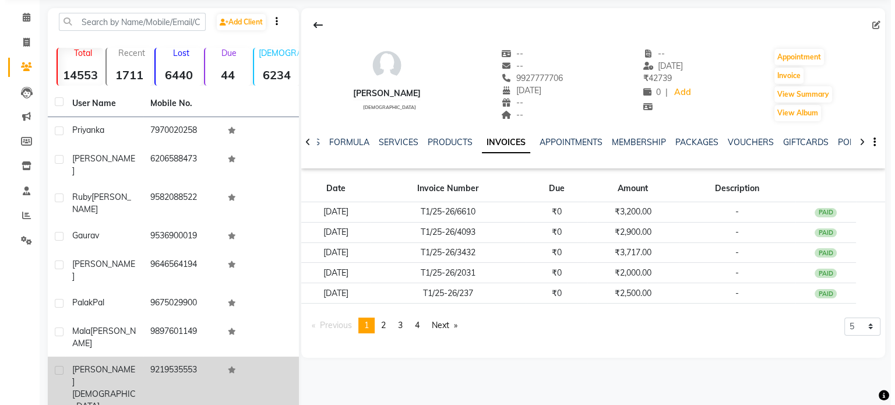
scroll to position [90, 0]
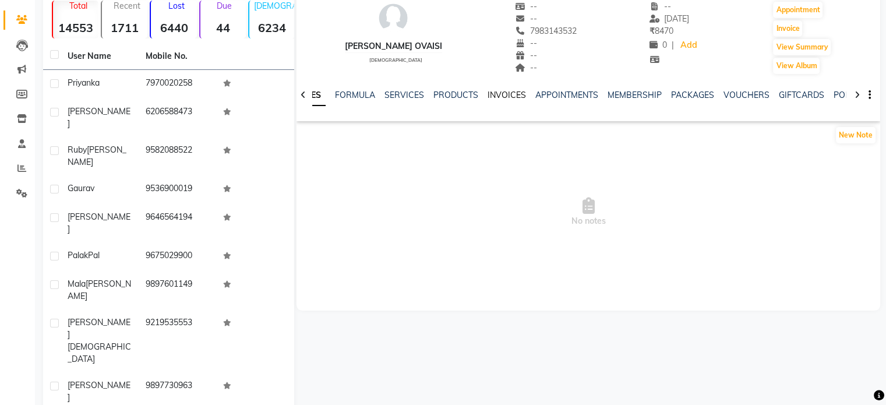
click at [501, 99] on link "INVOICES" at bounding box center [506, 95] width 38 height 10
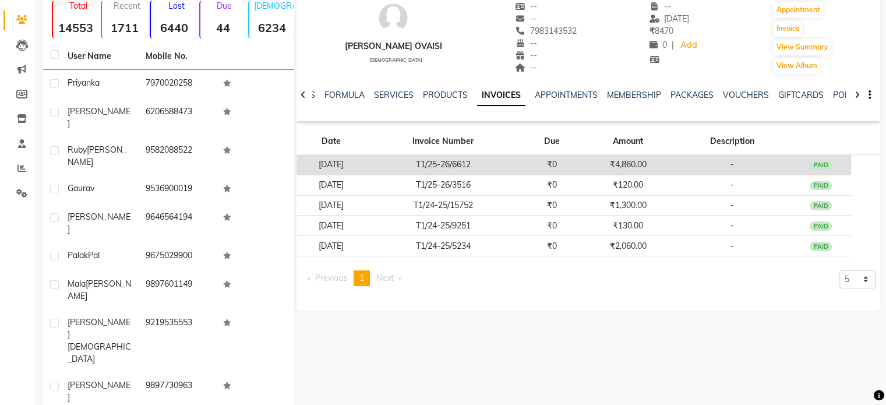
click at [511, 159] on td "T1/25-26/6612" at bounding box center [443, 165] width 156 height 20
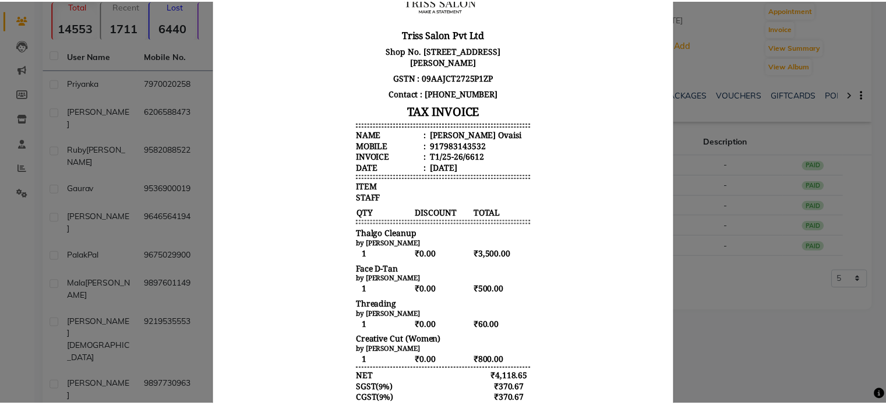
scroll to position [114, 0]
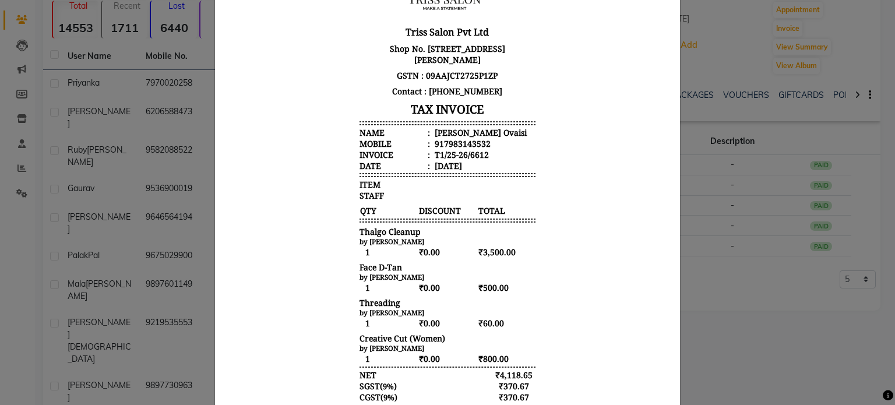
drag, startPoint x: 351, startPoint y: 136, endPoint x: 504, endPoint y: 170, distance: 156.4
click at [504, 170] on ul "Name : Shahabi Ovaisi Mobile : 917983143532 Invoice : T1/25-26/6612 Date : Sept…" at bounding box center [447, 149] width 176 height 44
drag, startPoint x: 351, startPoint y: 185, endPoint x: 490, endPoint y: 217, distance: 142.1
click at [490, 217] on div "Triss Salon Pvt Ltd Shop No. UG-4, Vimal Plaza , 61, Surya Nagar, Agra, UP- 282…" at bounding box center [447, 237] width 185 height 552
click at [355, 189] on div "Triss Salon Pvt Ltd Shop No. UG-4, Vimal Plaza , 61, Surya Nagar, Agra, UP- 282…" at bounding box center [447, 237] width 185 height 552
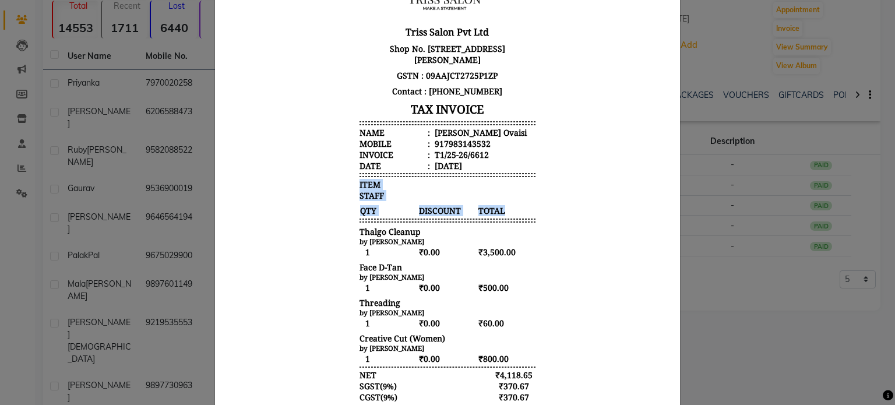
drag, startPoint x: 350, startPoint y: 185, endPoint x: 517, endPoint y: 212, distance: 168.8
click at [517, 212] on div "Triss Salon Pvt Ltd Shop No. UG-4, Vimal Plaza , 61, Surya Nagar, Agra, UP- 282…" at bounding box center [447, 237] width 185 height 552
click at [739, 168] on ngb-modal-window "INVOICE View Invoice Close" at bounding box center [447, 202] width 895 height 405
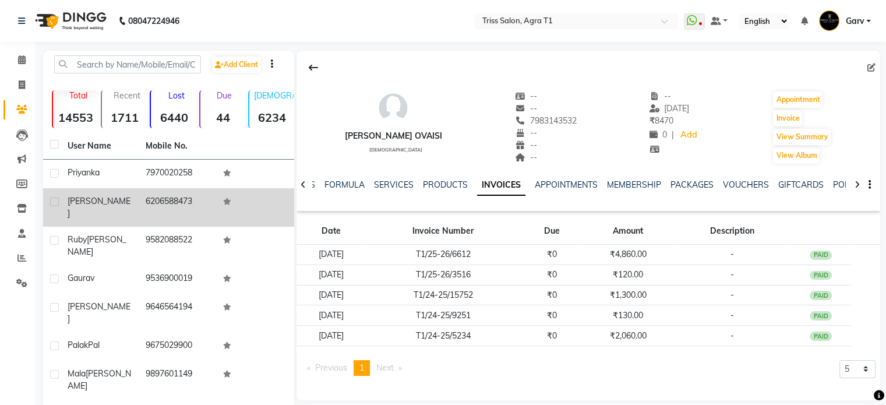
scroll to position [90, 0]
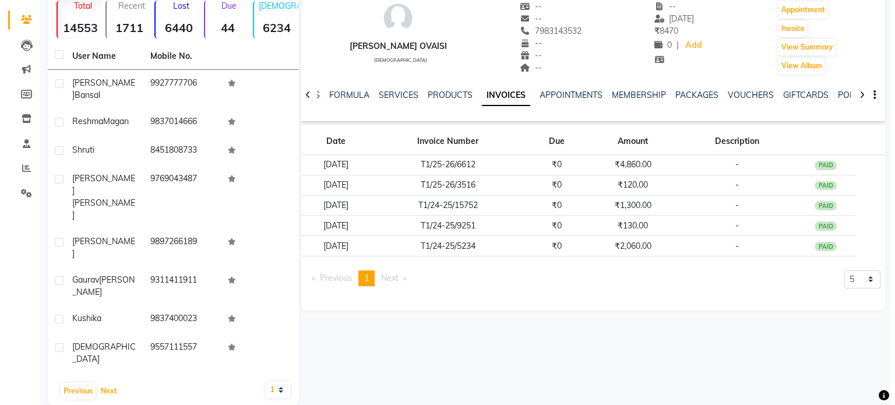
scroll to position [43, 0]
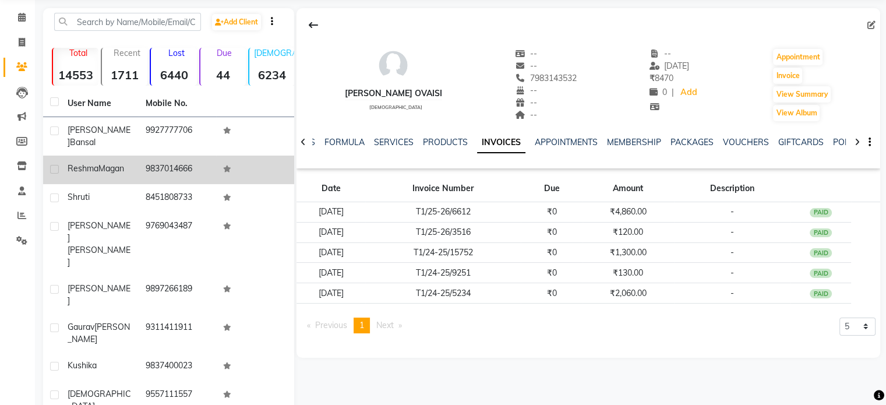
click at [109, 167] on td "Reshma Magan" at bounding box center [100, 170] width 78 height 29
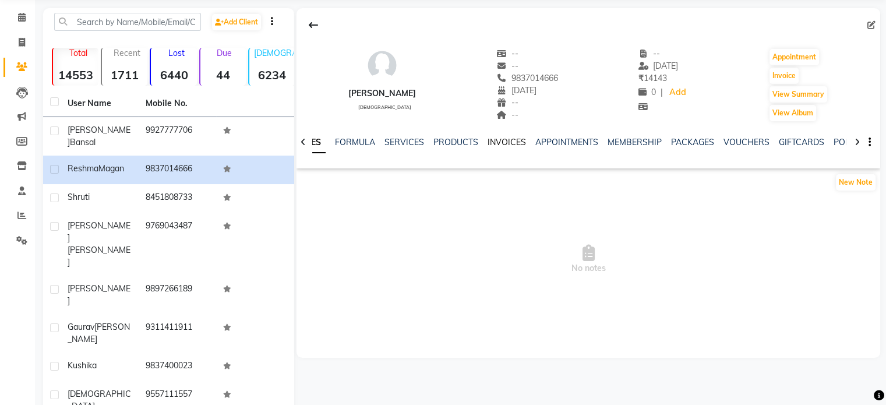
click at [503, 142] on link "INVOICES" at bounding box center [506, 142] width 38 height 10
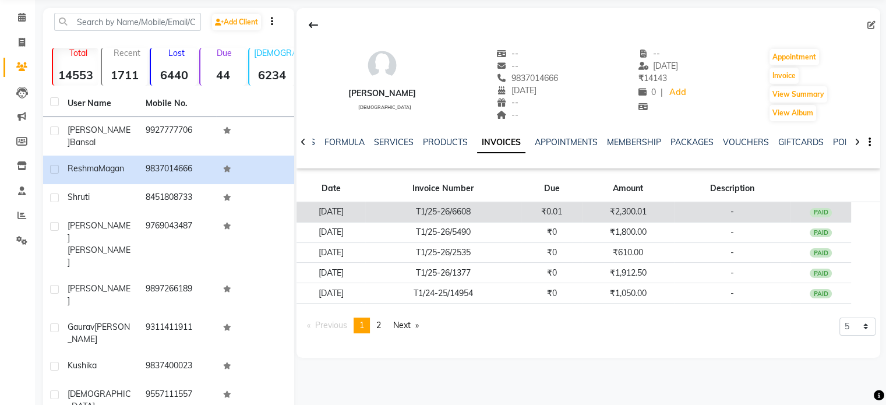
click at [499, 204] on td "T1/25-26/6608" at bounding box center [443, 212] width 156 height 20
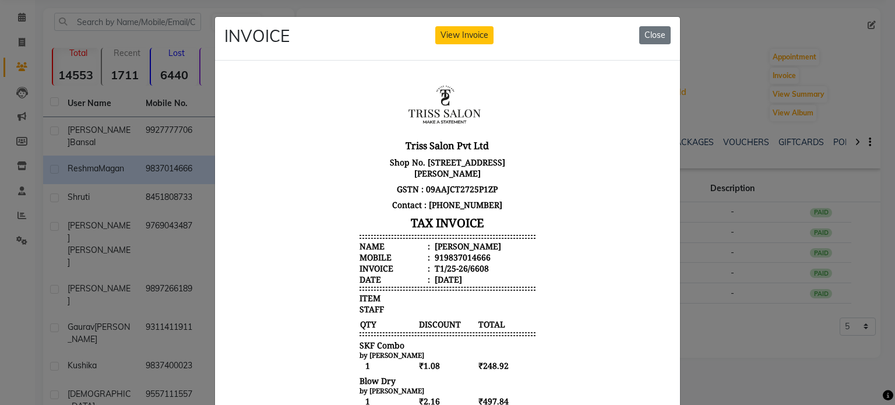
click at [458, 246] on div "Reshma Magan" at bounding box center [466, 245] width 69 height 11
click at [463, 258] on div "919837014666" at bounding box center [461, 256] width 58 height 11
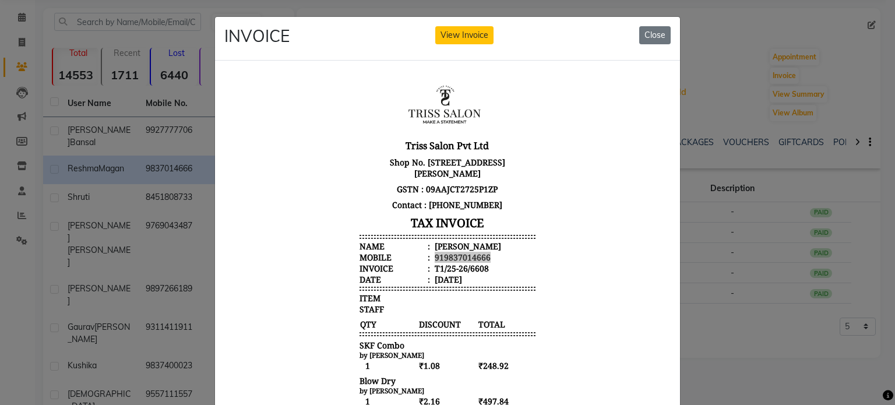
click at [140, 172] on ngb-modal-window "INVOICE View Invoice Close" at bounding box center [447, 202] width 895 height 405
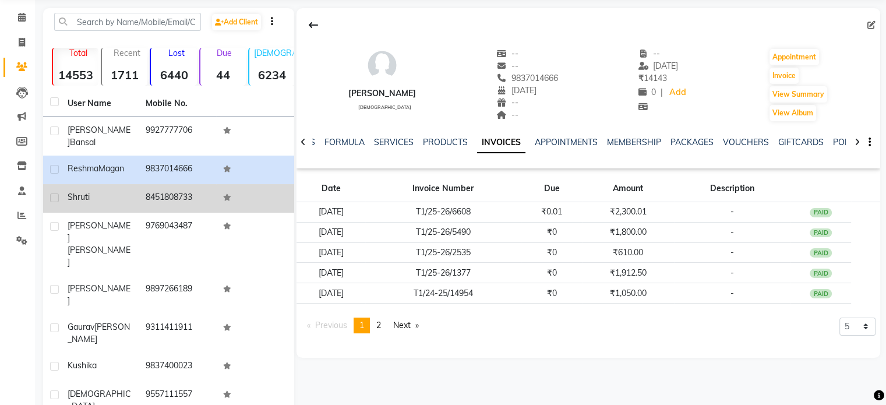
drag, startPoint x: 169, startPoint y: 190, endPoint x: 219, endPoint y: 176, distance: 52.0
click at [169, 190] on td "8451808733" at bounding box center [178, 198] width 78 height 29
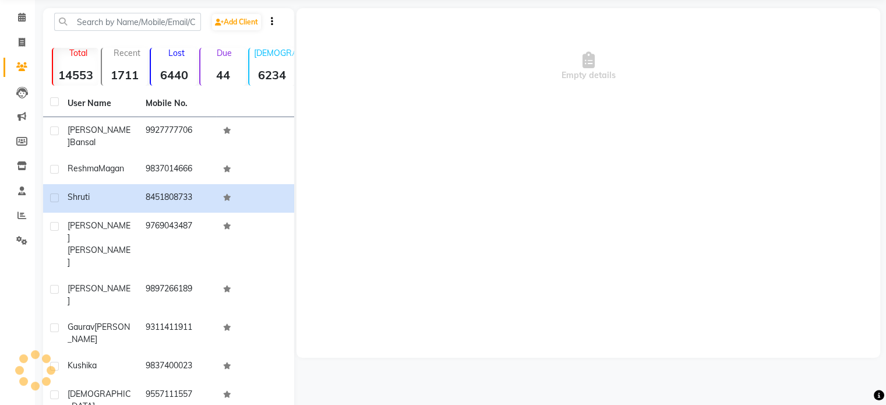
click at [501, 135] on div "Empty details" at bounding box center [588, 182] width 584 height 349
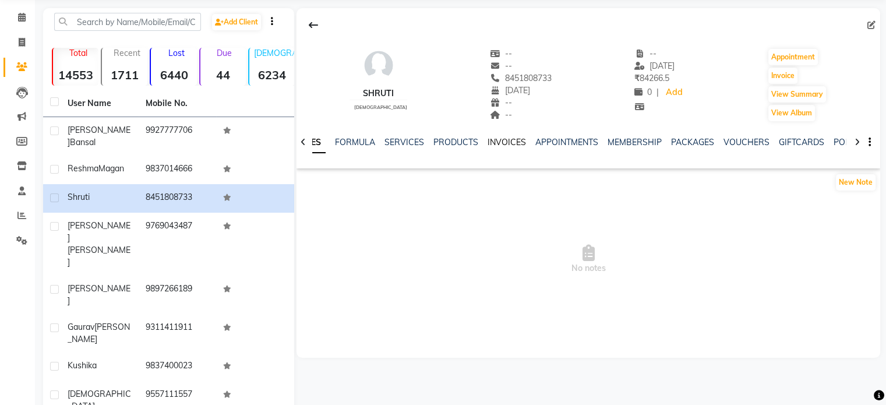
click at [496, 137] on link "INVOICES" at bounding box center [506, 142] width 38 height 10
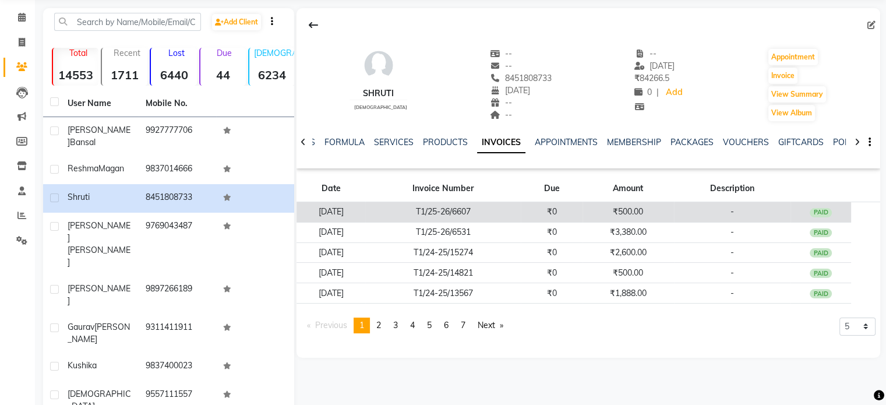
click at [558, 205] on td "₹0" at bounding box center [552, 212] width 62 height 20
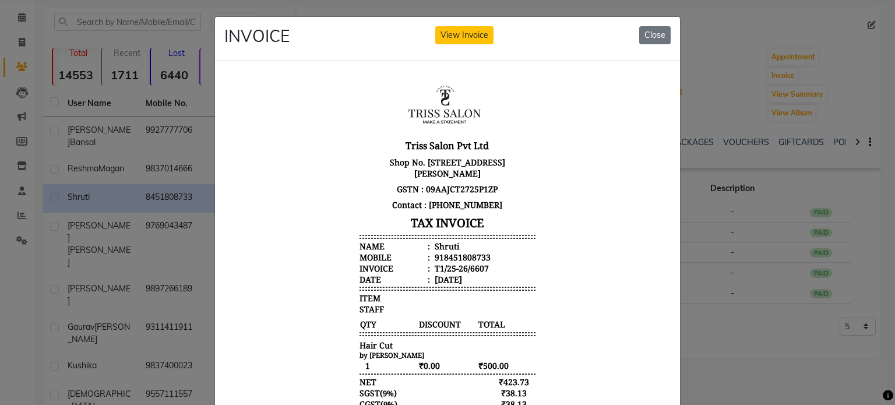
click at [442, 246] on div "Shruti" at bounding box center [445, 245] width 27 height 11
click at [445, 253] on div "918451808733" at bounding box center [461, 256] width 58 height 11
click at [136, 121] on ngb-modal-window "INVOICE View Invoice Close" at bounding box center [447, 202] width 895 height 405
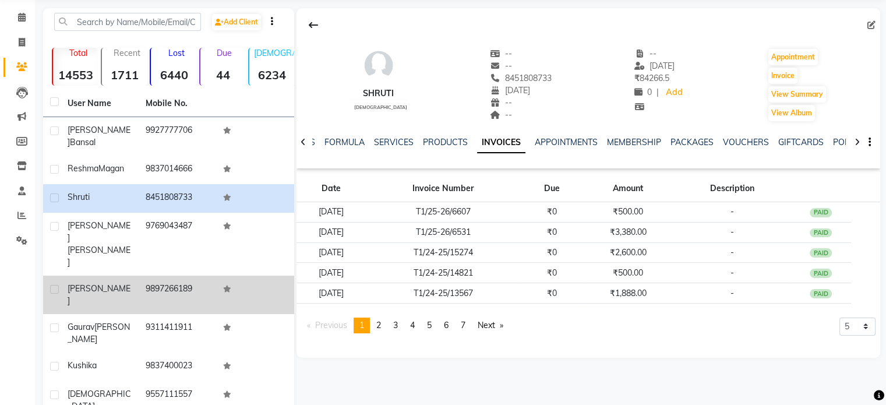
click at [151, 275] on td "9897266189" at bounding box center [178, 294] width 78 height 38
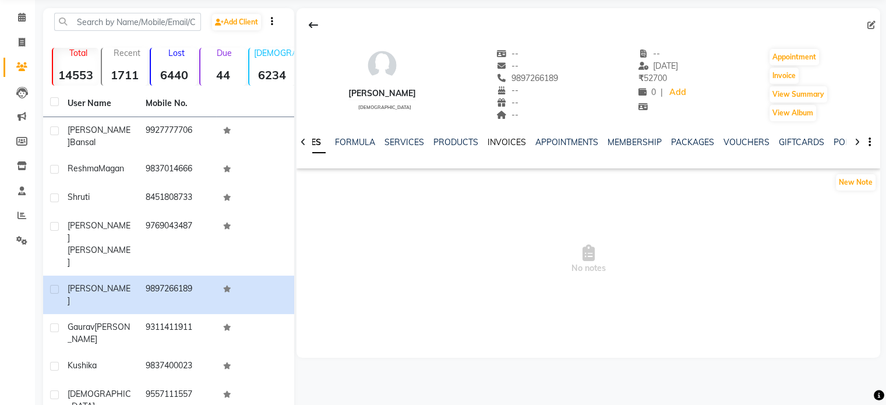
click at [503, 142] on link "INVOICES" at bounding box center [506, 142] width 38 height 10
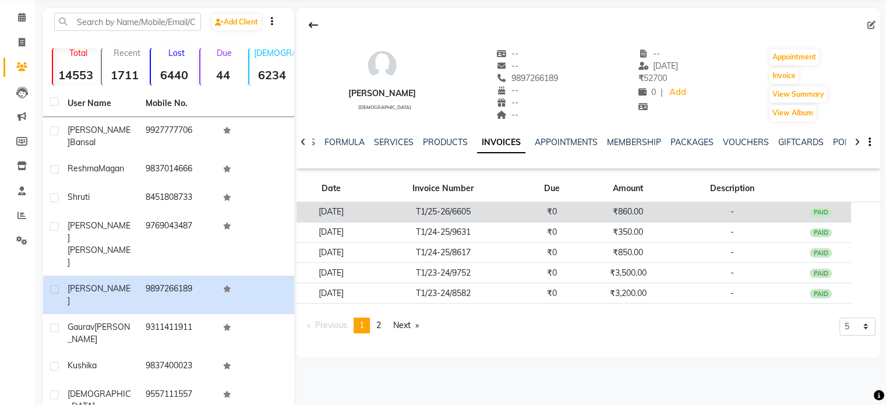
click at [582, 213] on td "₹0" at bounding box center [552, 212] width 62 height 20
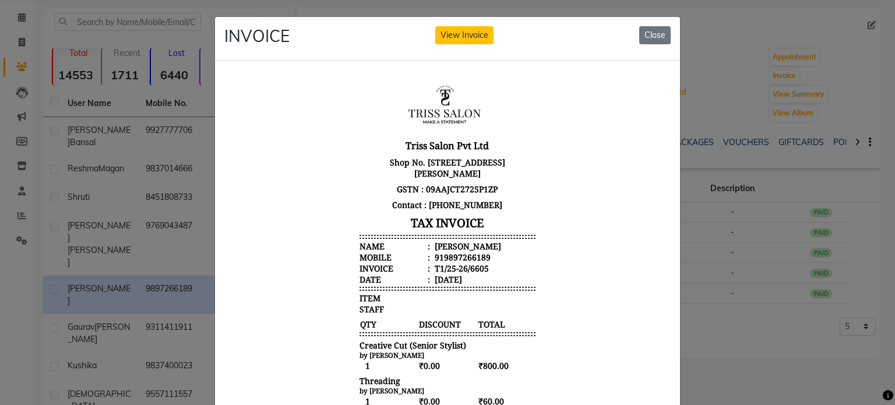
click at [440, 245] on div "Arushi" at bounding box center [466, 245] width 69 height 11
click at [449, 257] on div "919897266189" at bounding box center [461, 256] width 58 height 11
click at [114, 168] on ngb-modal-window "INVOICE View Invoice Close" at bounding box center [447, 202] width 895 height 405
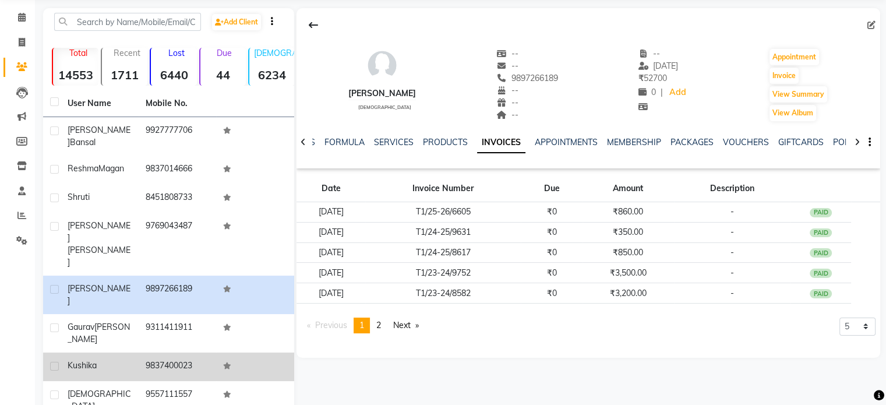
click at [129, 352] on td "Kushika" at bounding box center [100, 366] width 78 height 29
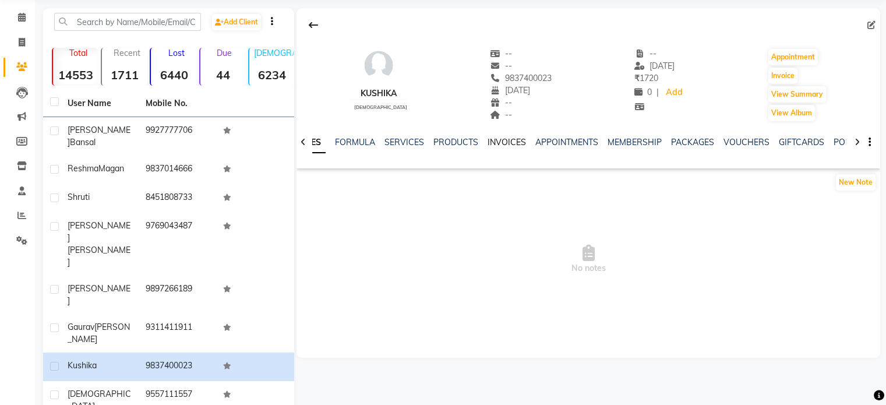
click at [503, 142] on link "INVOICES" at bounding box center [506, 142] width 38 height 10
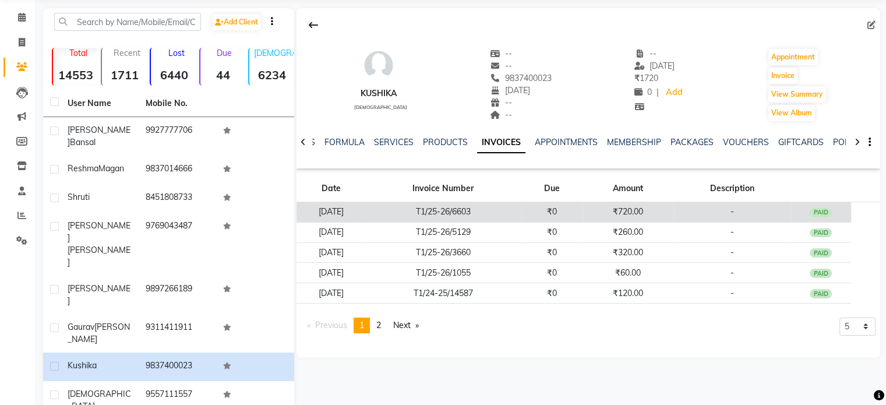
click at [517, 202] on td "T1/25-26/6603" at bounding box center [443, 212] width 156 height 20
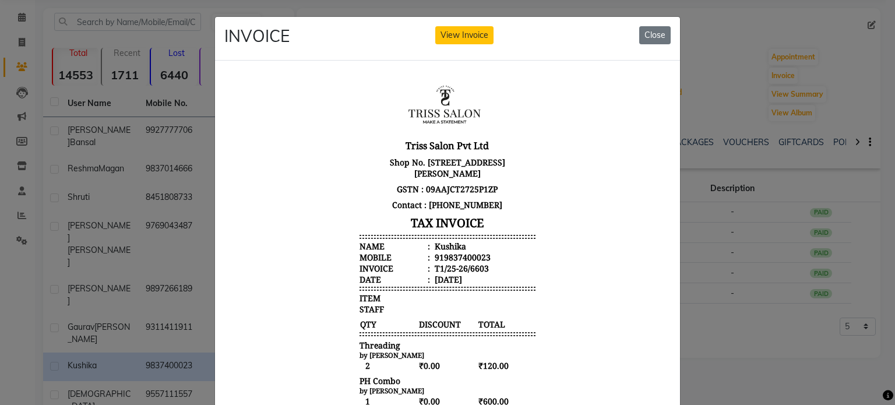
click at [433, 244] on div "Kushika" at bounding box center [449, 245] width 34 height 11
click at [436, 250] on div "Kushika" at bounding box center [449, 245] width 34 height 11
click at [437, 255] on div "919837400023" at bounding box center [461, 256] width 58 height 11
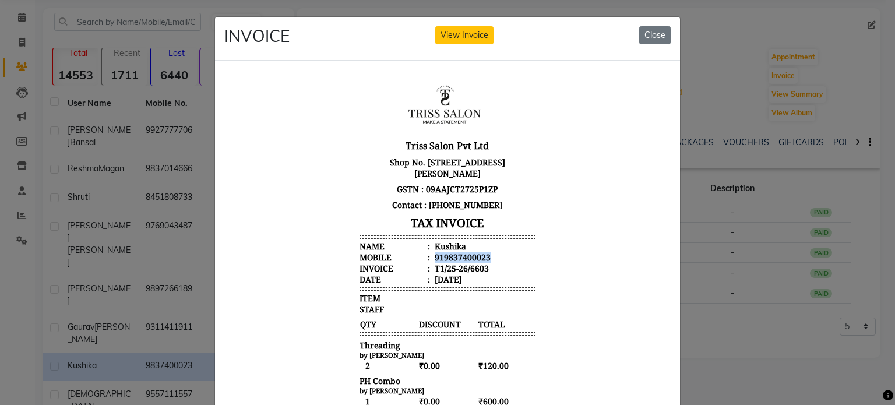
click at [437, 255] on div "919837400023" at bounding box center [461, 256] width 58 height 11
click at [159, 203] on ngb-modal-window "INVOICE View Invoice Close" at bounding box center [447, 202] width 895 height 405
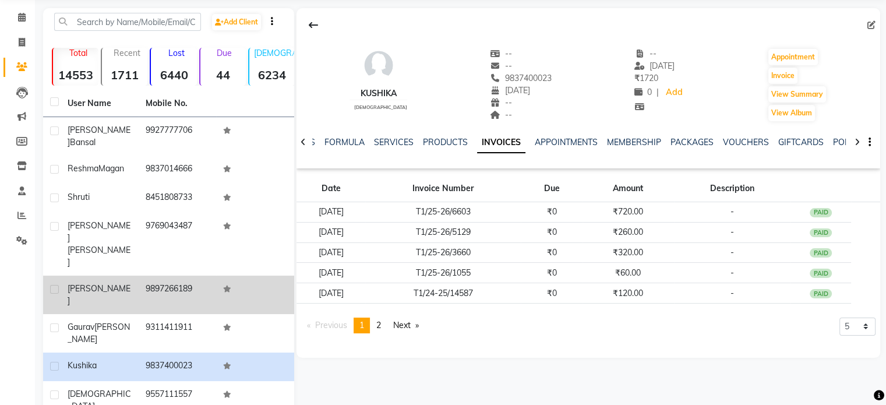
click at [109, 282] on div "Arushi" at bounding box center [100, 294] width 64 height 24
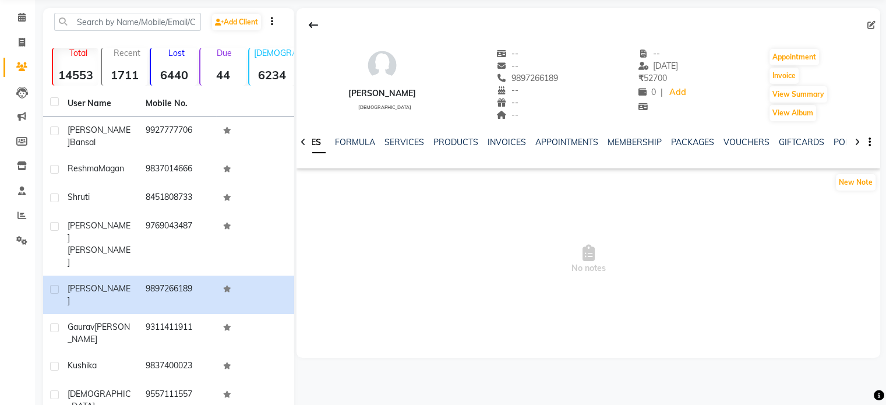
click at [500, 136] on div "INVOICES" at bounding box center [506, 142] width 38 height 12
click at [503, 139] on link "INVOICES" at bounding box center [506, 142] width 38 height 10
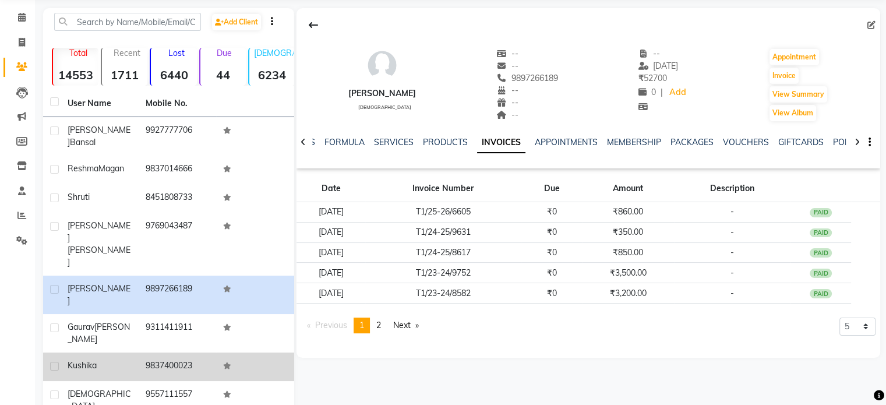
click at [181, 352] on td "9837400023" at bounding box center [178, 366] width 78 height 29
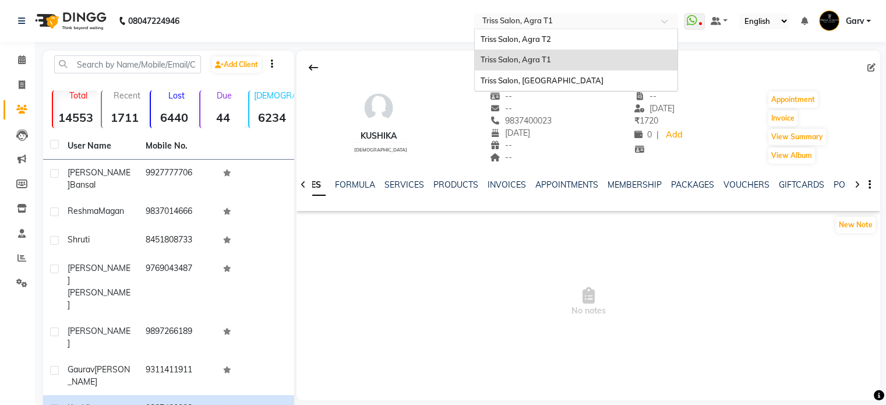
click at [562, 19] on input "text" at bounding box center [564, 22] width 169 height 12
click at [533, 41] on span "Triss Salon, Agra T2" at bounding box center [515, 38] width 70 height 9
